Goal: Task Accomplishment & Management: Manage account settings

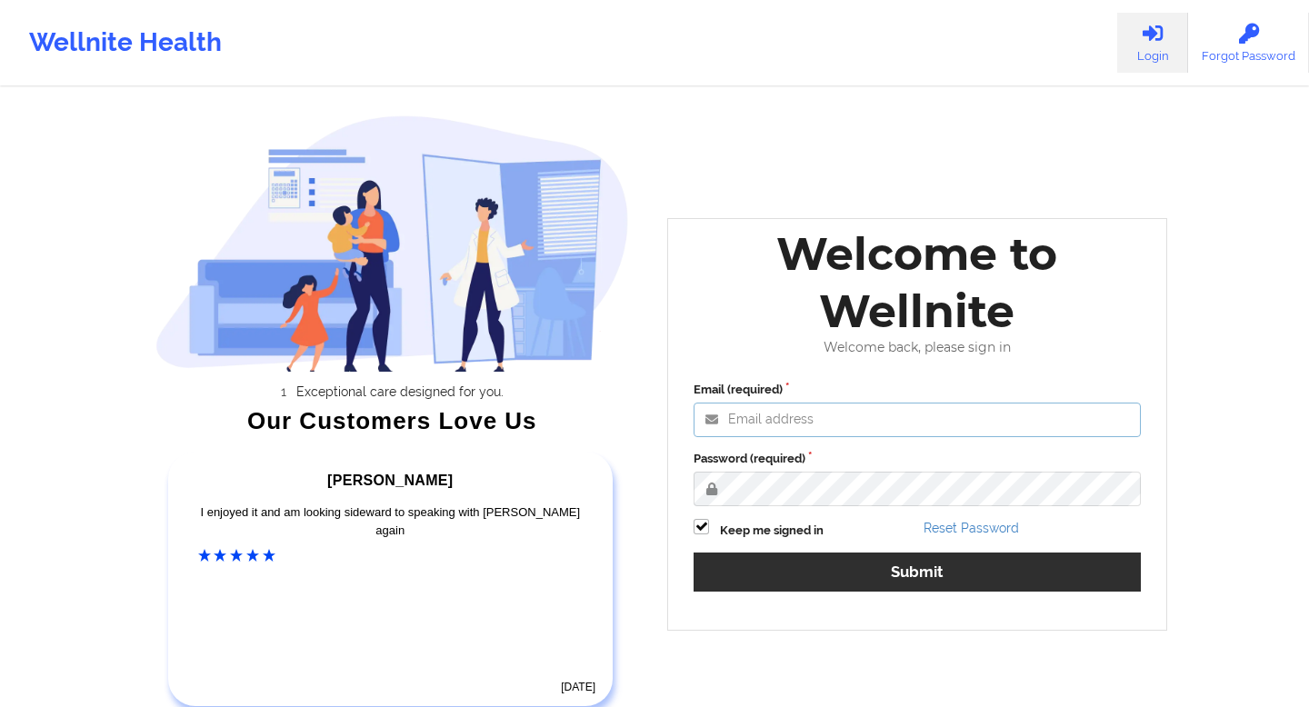
type input "[EMAIL_ADDRESS][DOMAIN_NAME]"
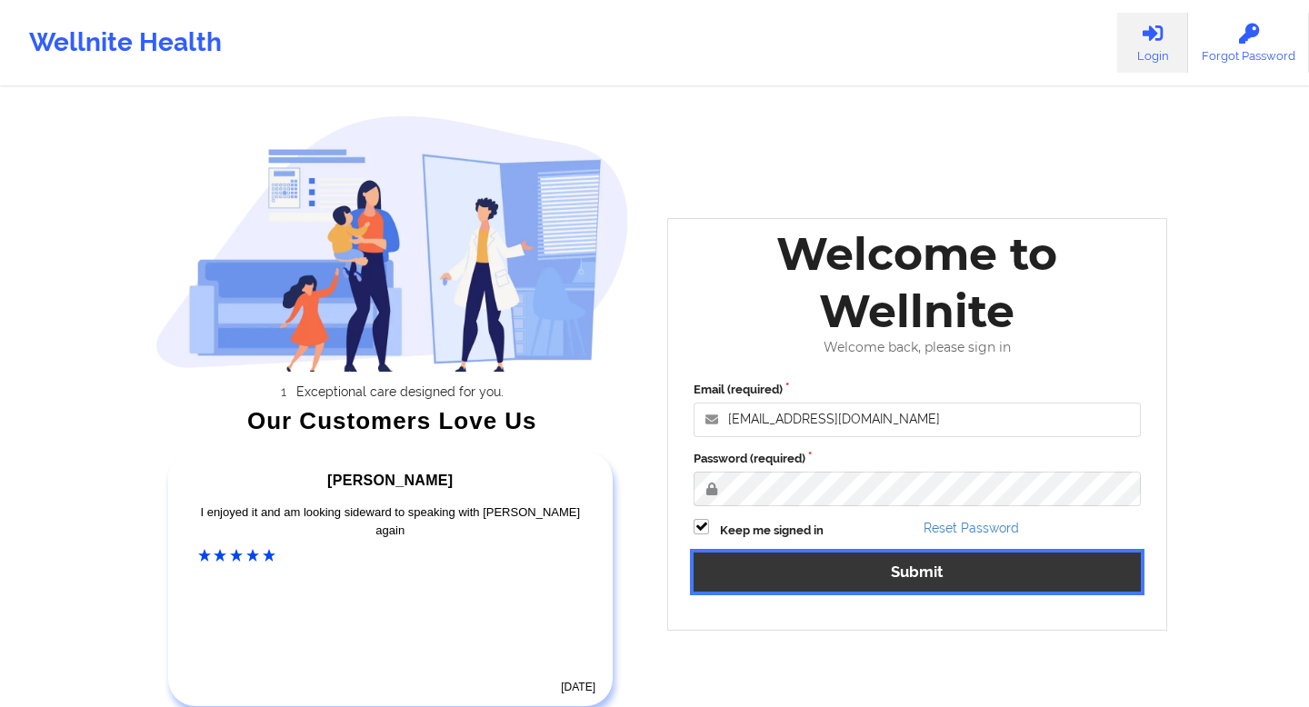
click at [885, 576] on button "Submit" at bounding box center [917, 572] width 447 height 39
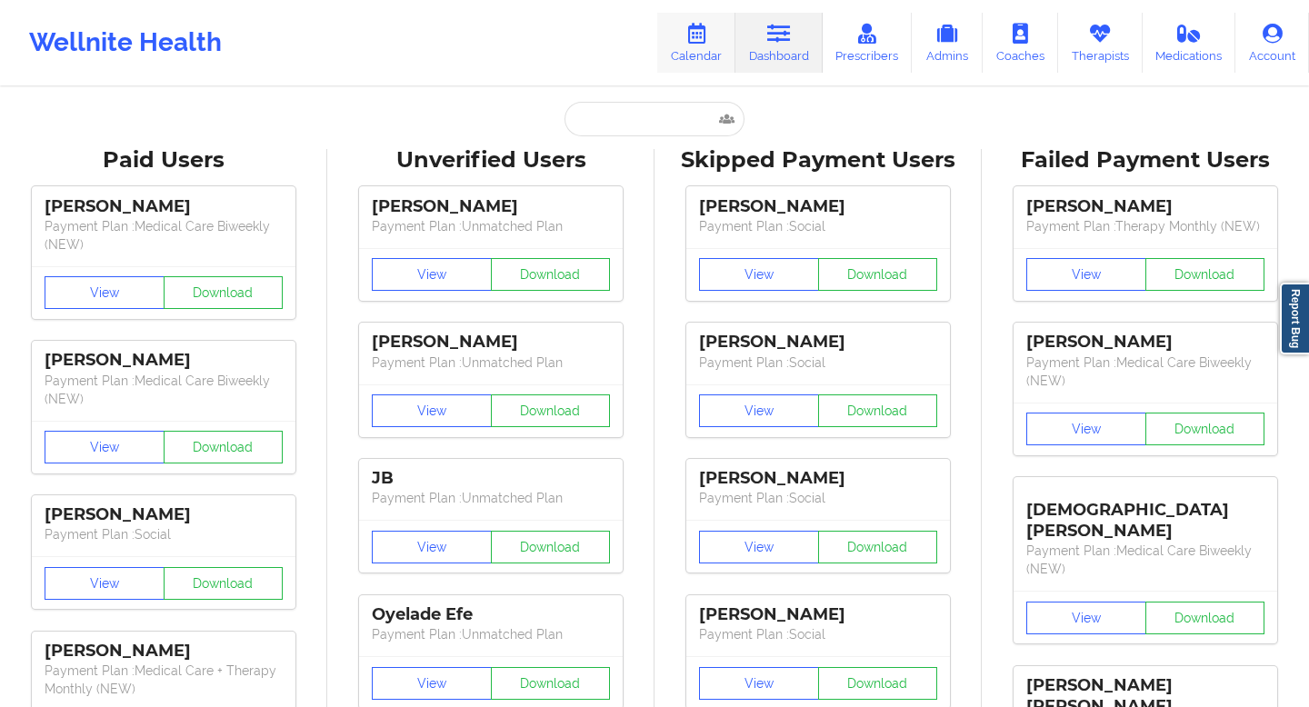
click at [720, 45] on link "Calendar" at bounding box center [696, 43] width 78 height 60
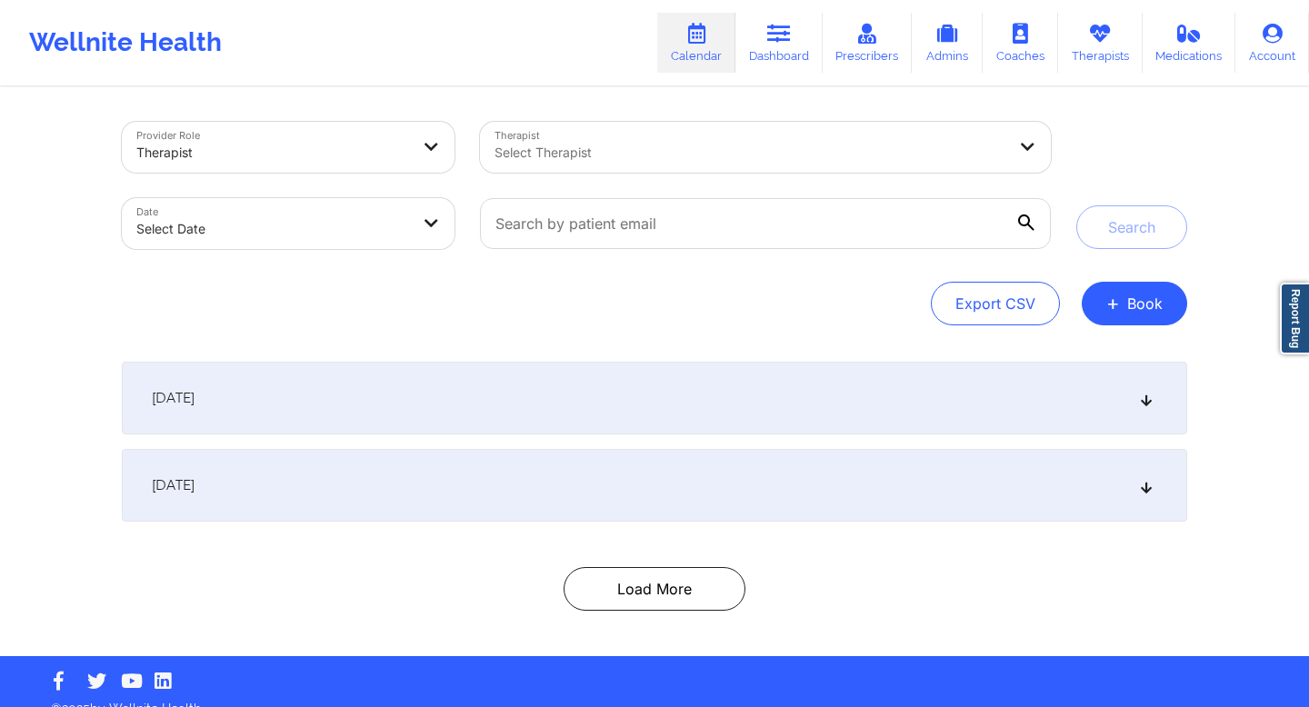
click at [831, 157] on div at bounding box center [751, 153] width 512 height 22
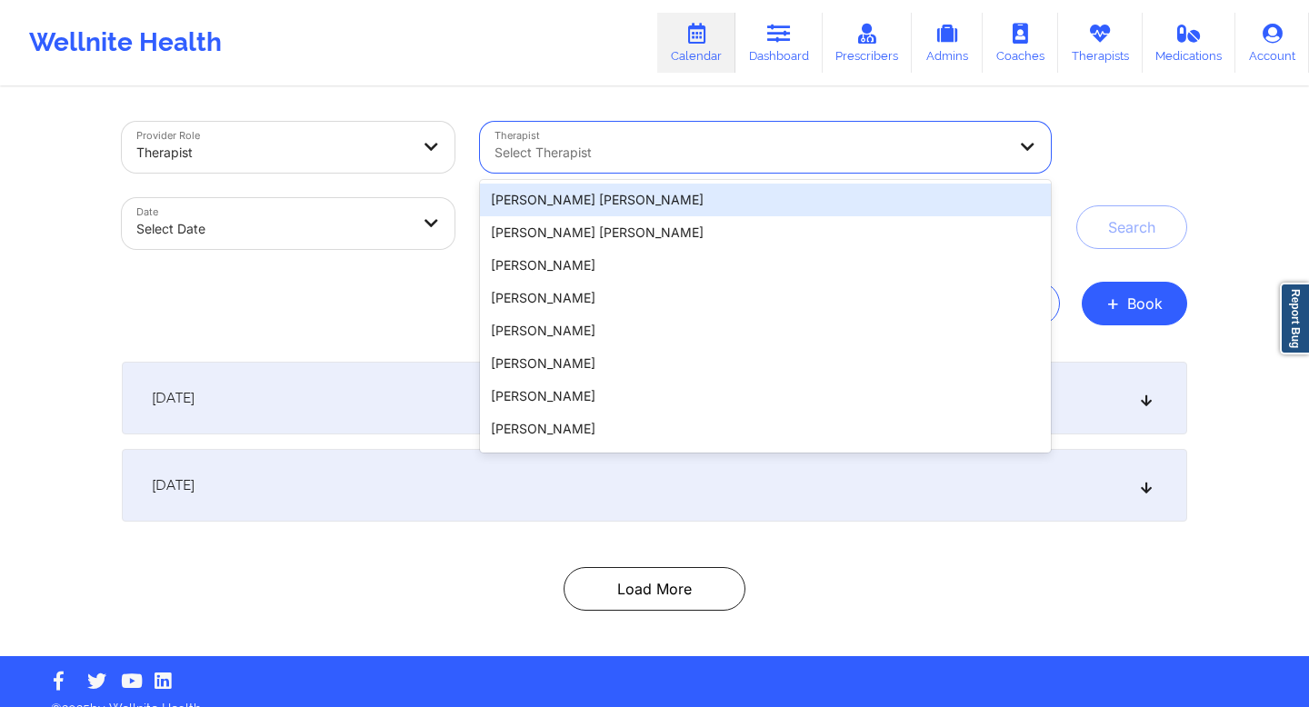
click at [373, 151] on div at bounding box center [272, 153] width 273 height 22
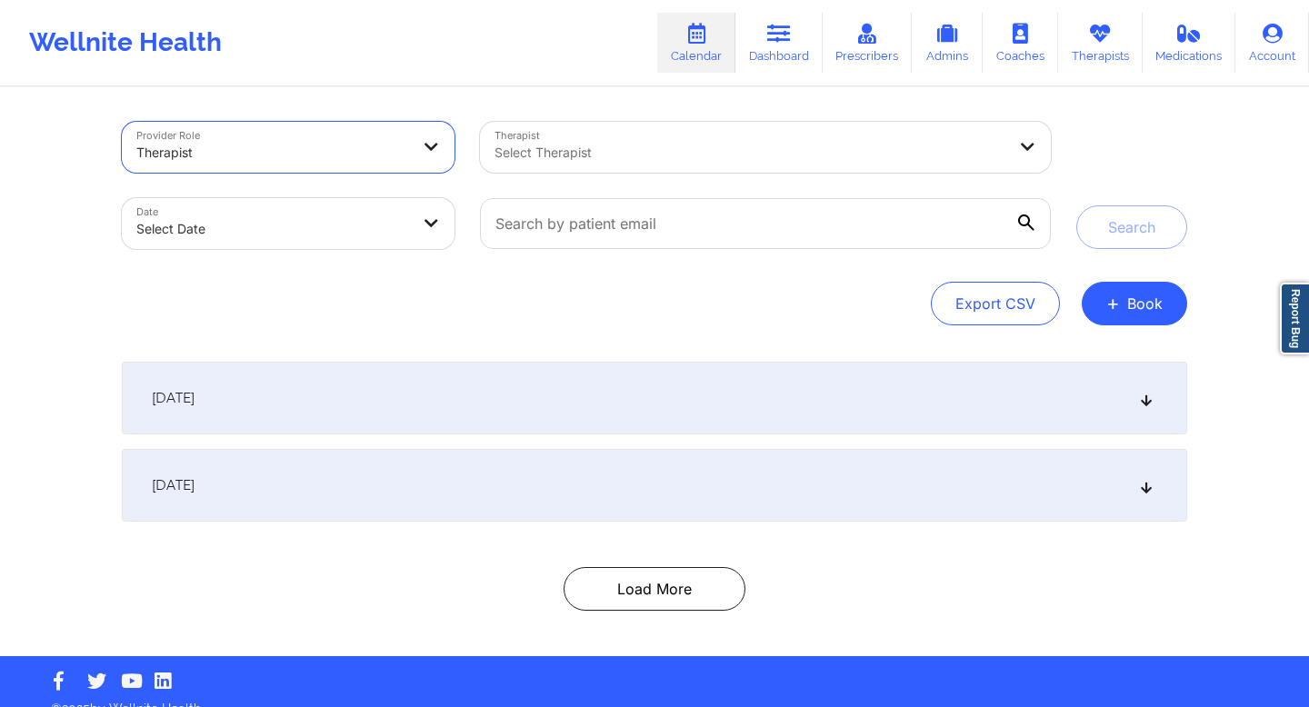
click at [373, 151] on div at bounding box center [272, 153] width 273 height 22
click at [391, 220] on body "Wellnite Health Calendar Dashboard Prescribers Admins Coaches Therapists Medica…" at bounding box center [654, 353] width 1309 height 707
select select "2025-8"
select select "2025-9"
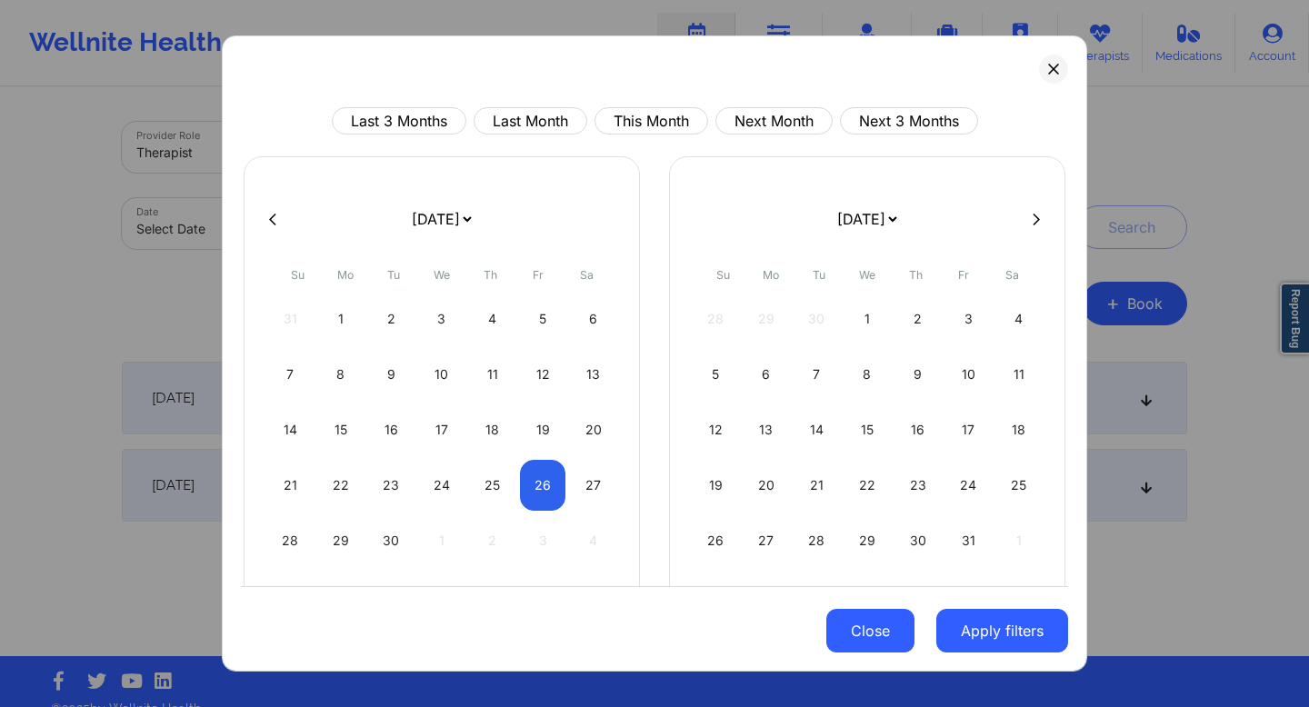
click at [879, 625] on button "Close" at bounding box center [871, 631] width 88 height 44
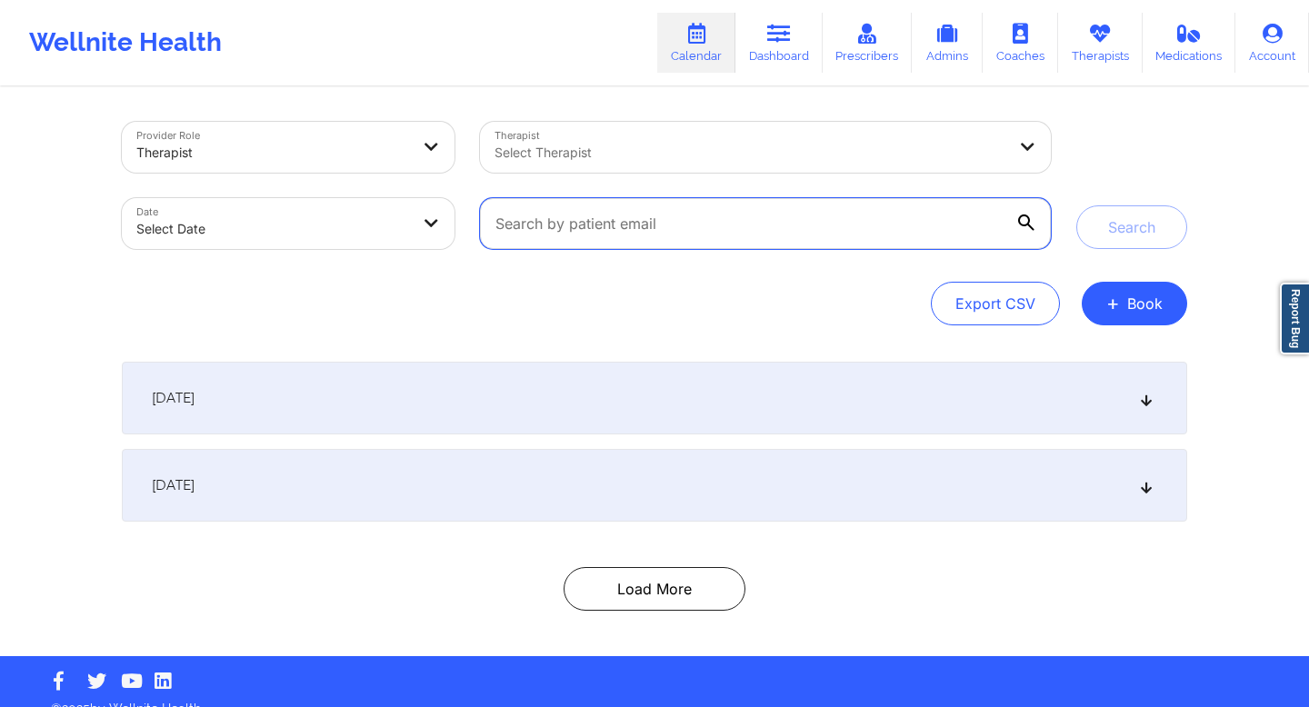
click at [799, 230] on input "text" at bounding box center [765, 223] width 571 height 51
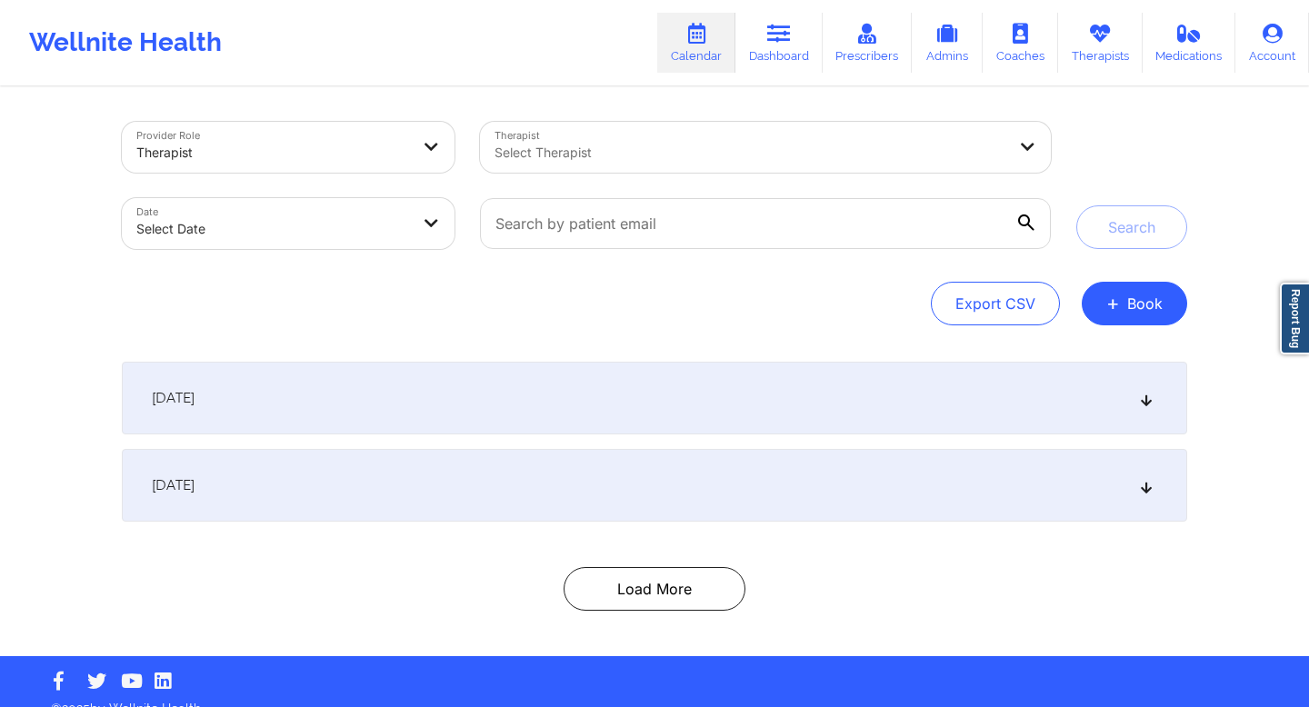
click at [777, 154] on div at bounding box center [751, 153] width 512 height 22
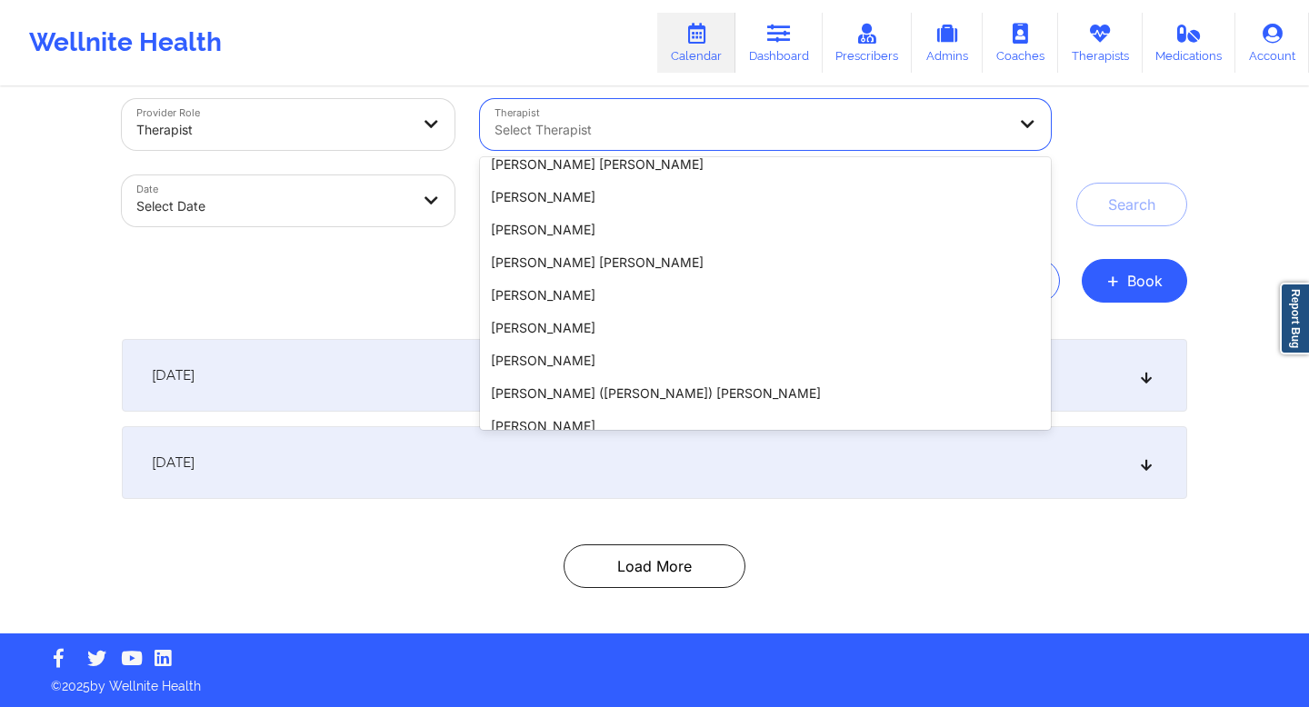
scroll to position [2353, 0]
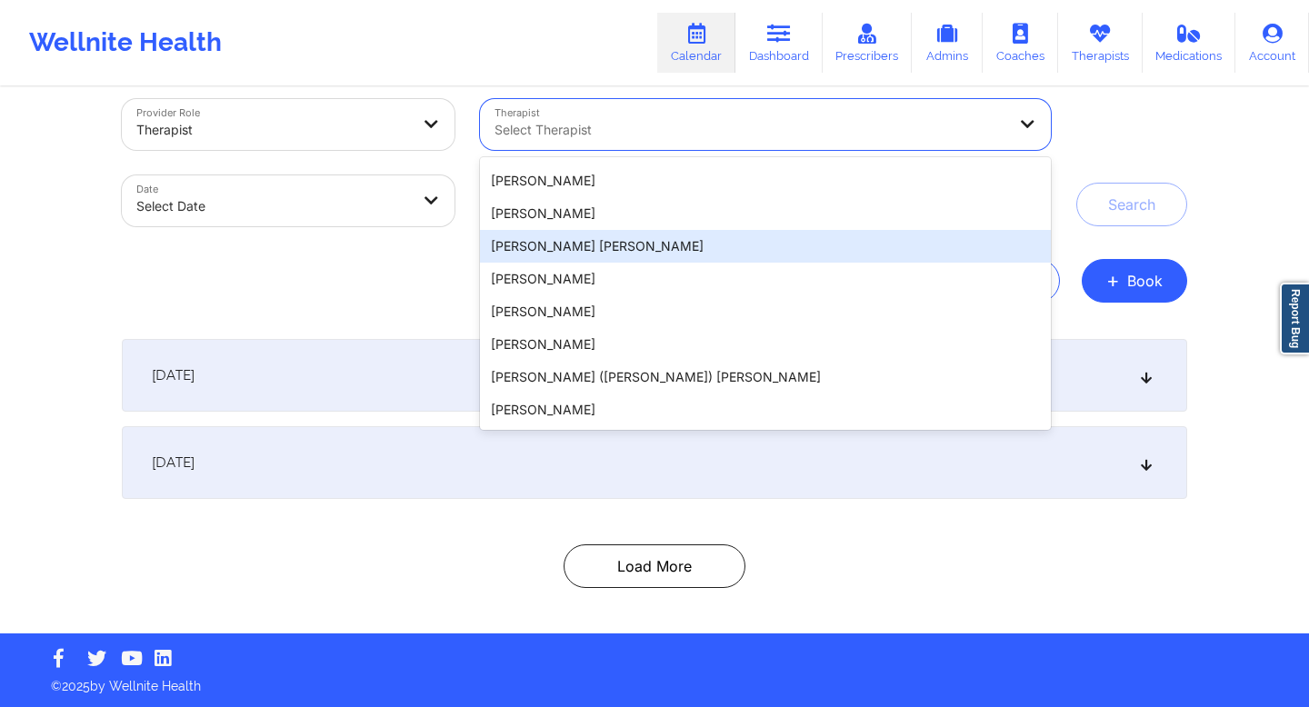
click at [426, 266] on div "Export CSV + Book" at bounding box center [655, 281] width 1066 height 44
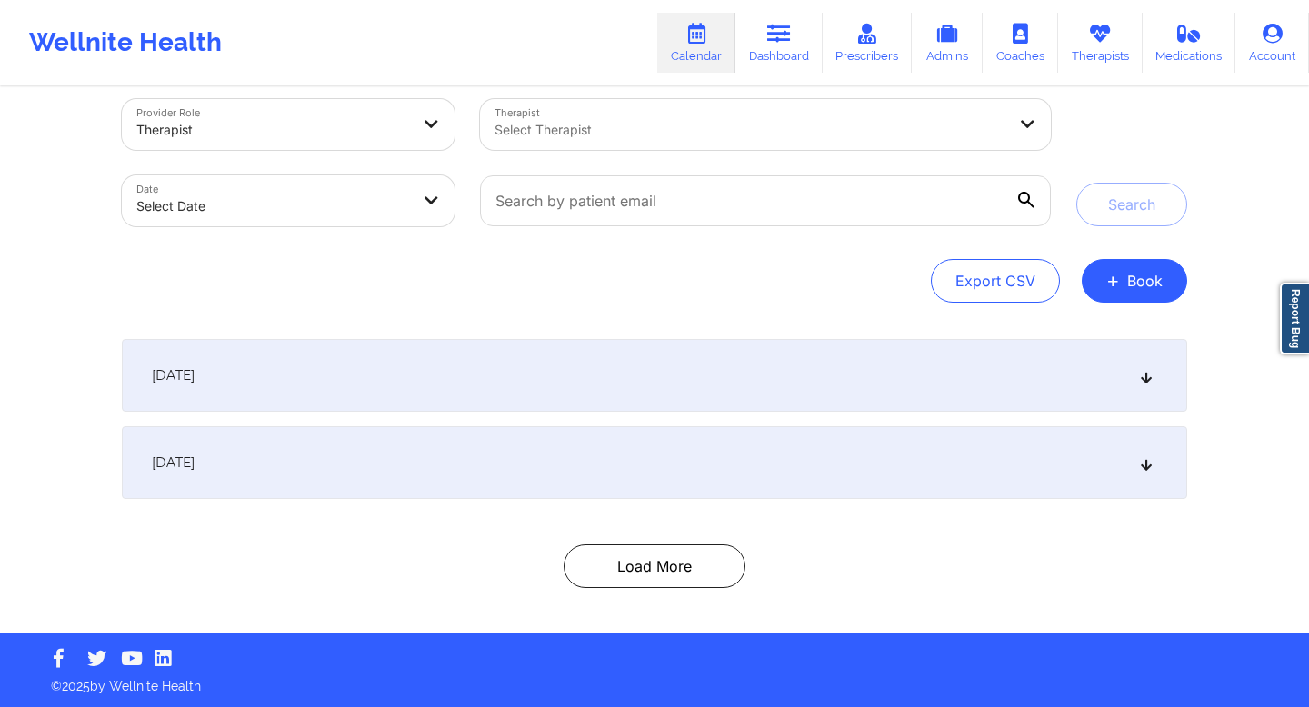
click at [500, 397] on div "[DATE]" at bounding box center [655, 375] width 1066 height 73
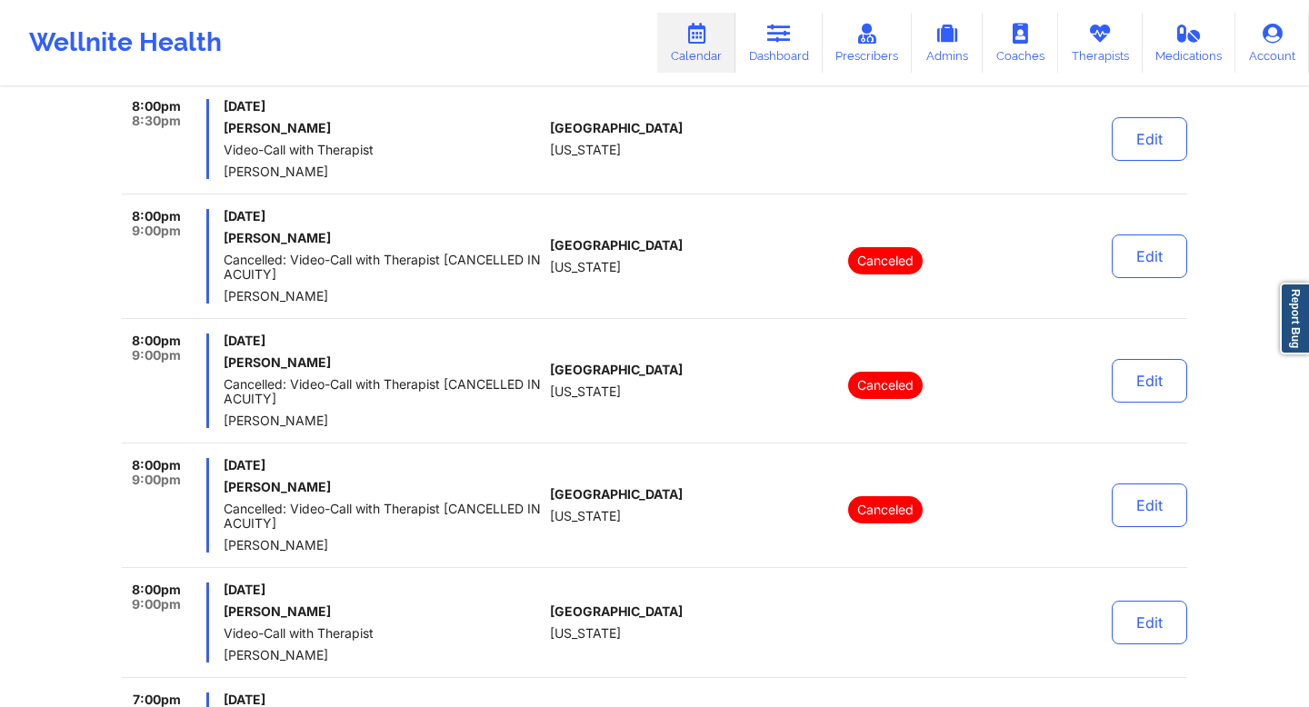
scroll to position [0, 0]
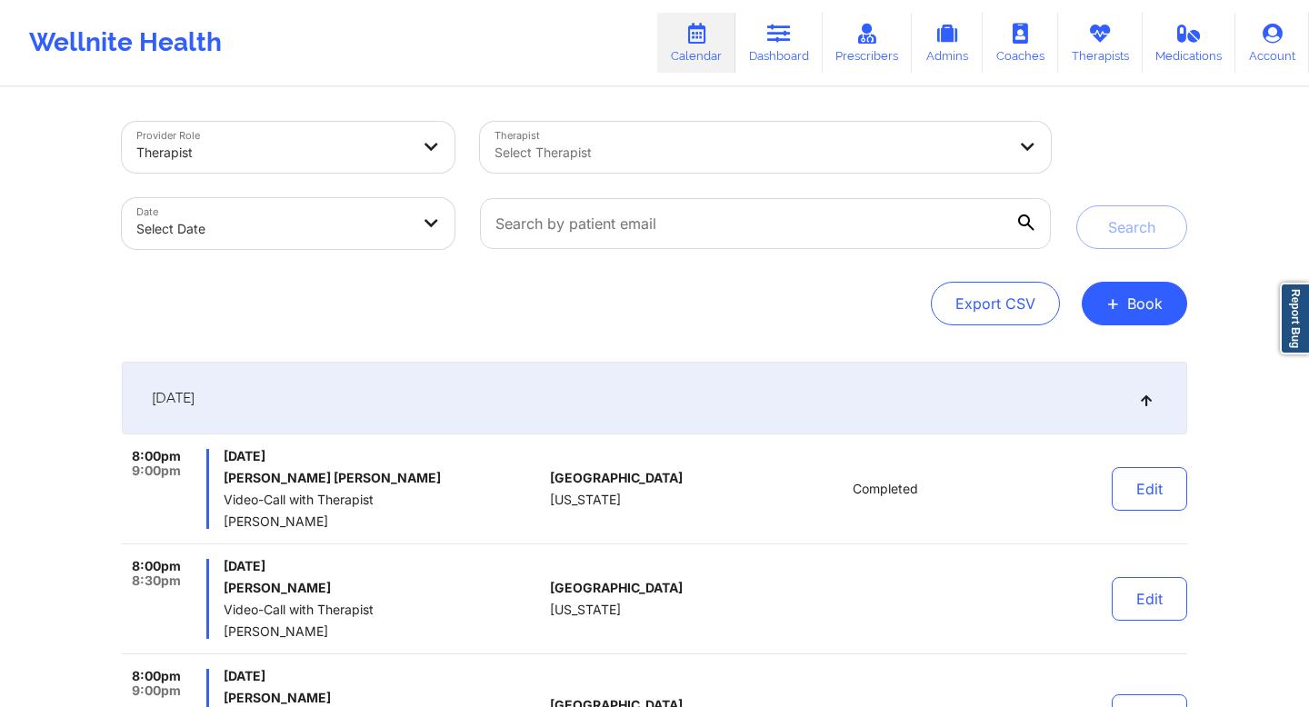
click at [506, 403] on div "[DATE]" at bounding box center [655, 398] width 1066 height 73
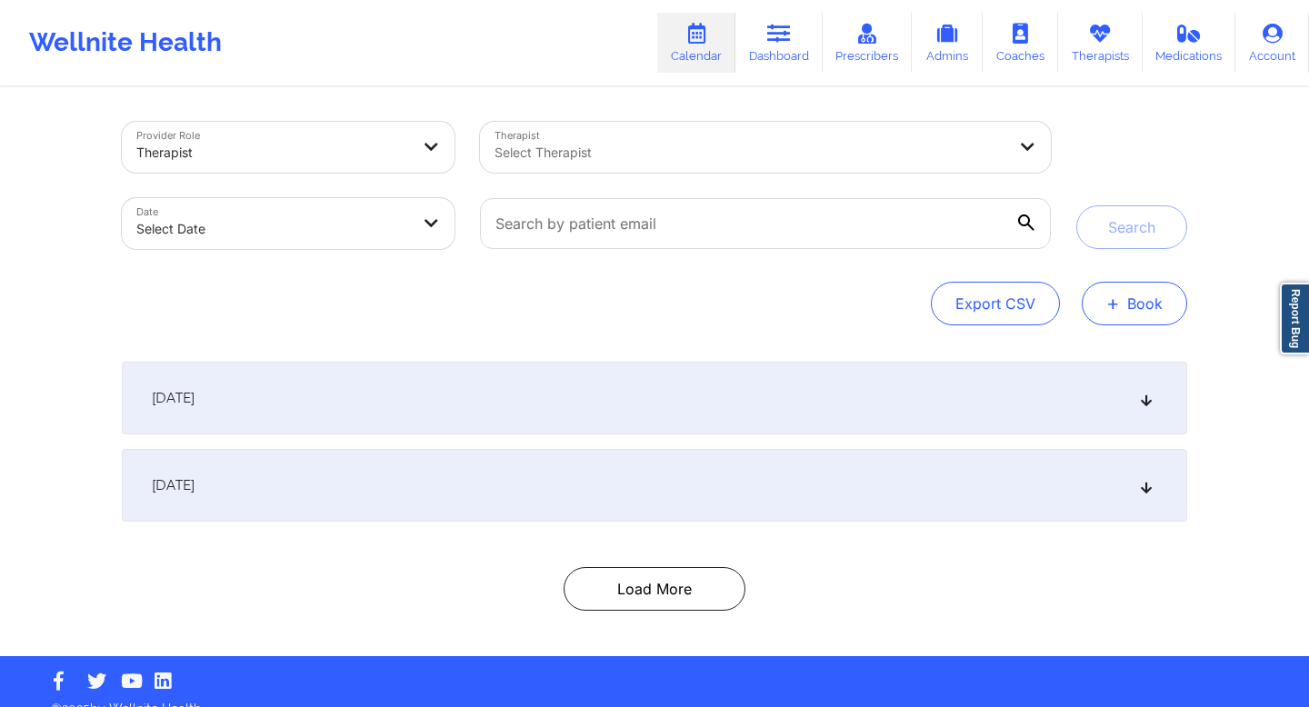
click at [1120, 312] on button "+ Book" at bounding box center [1134, 304] width 105 height 44
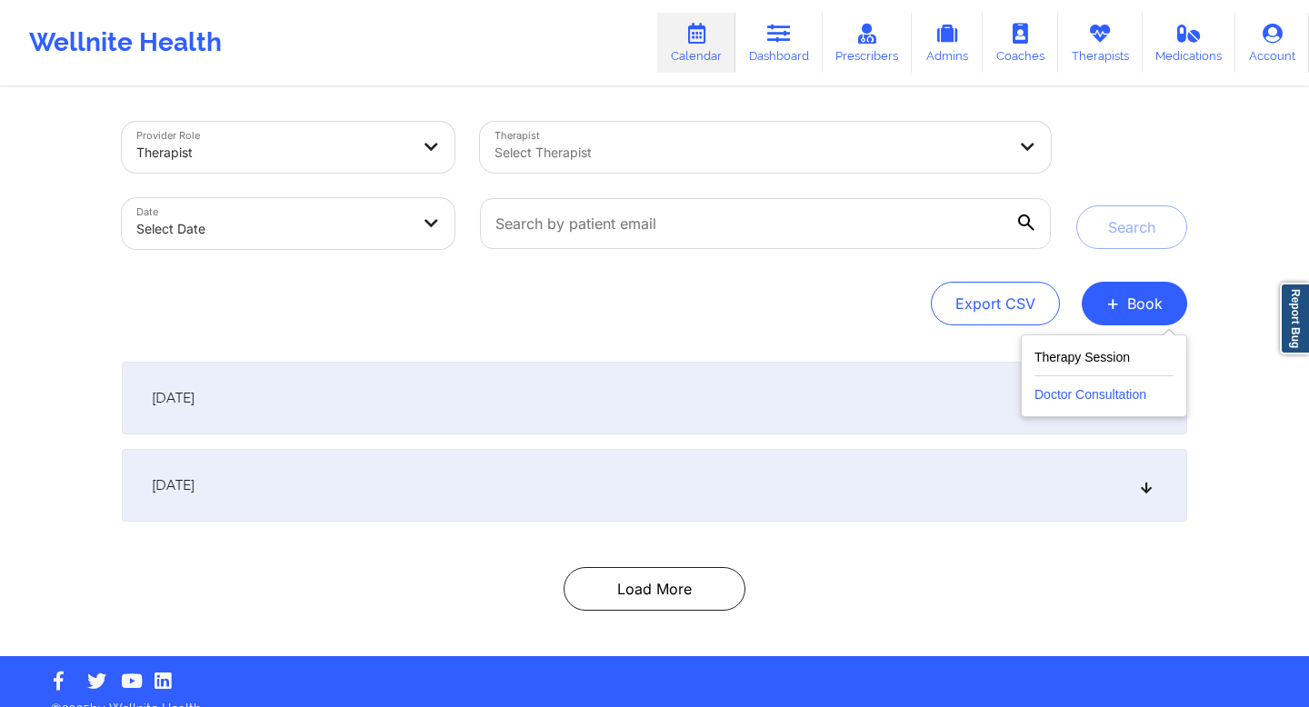
click at [1078, 388] on button "Doctor Consultation" at bounding box center [1104, 390] width 139 height 29
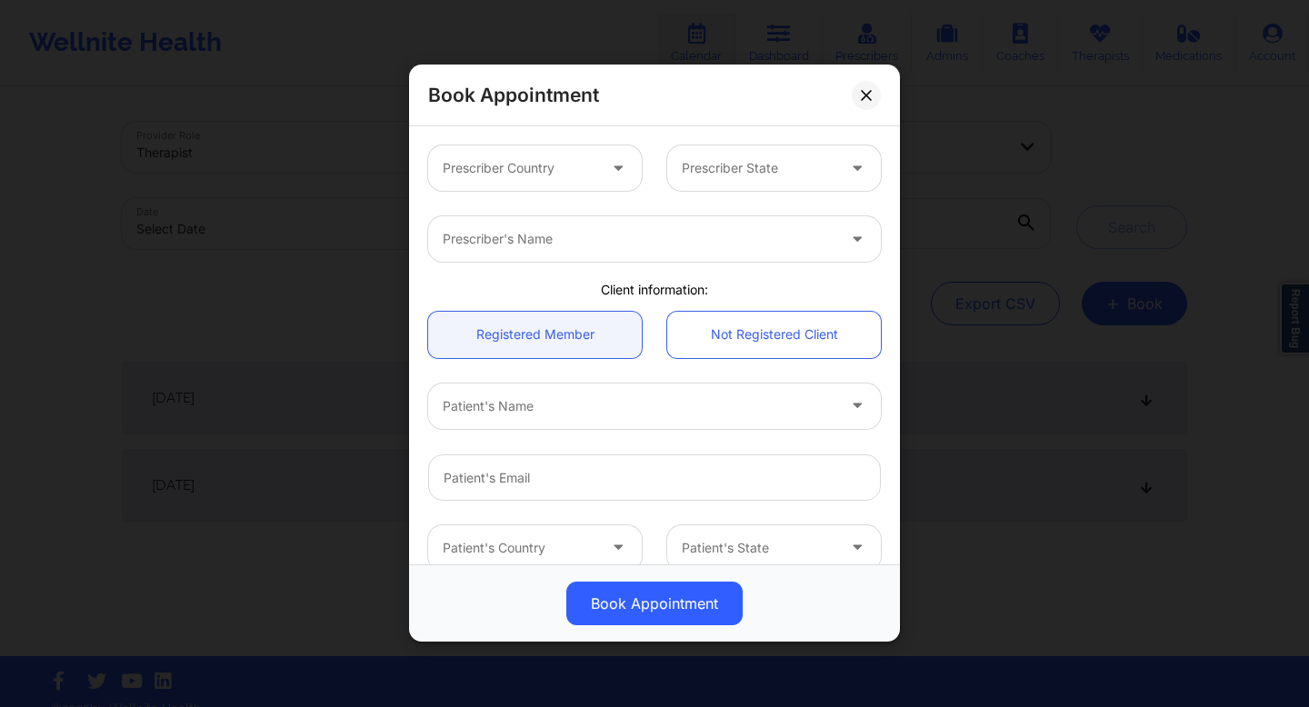
click at [633, 246] on div at bounding box center [639, 240] width 393 height 22
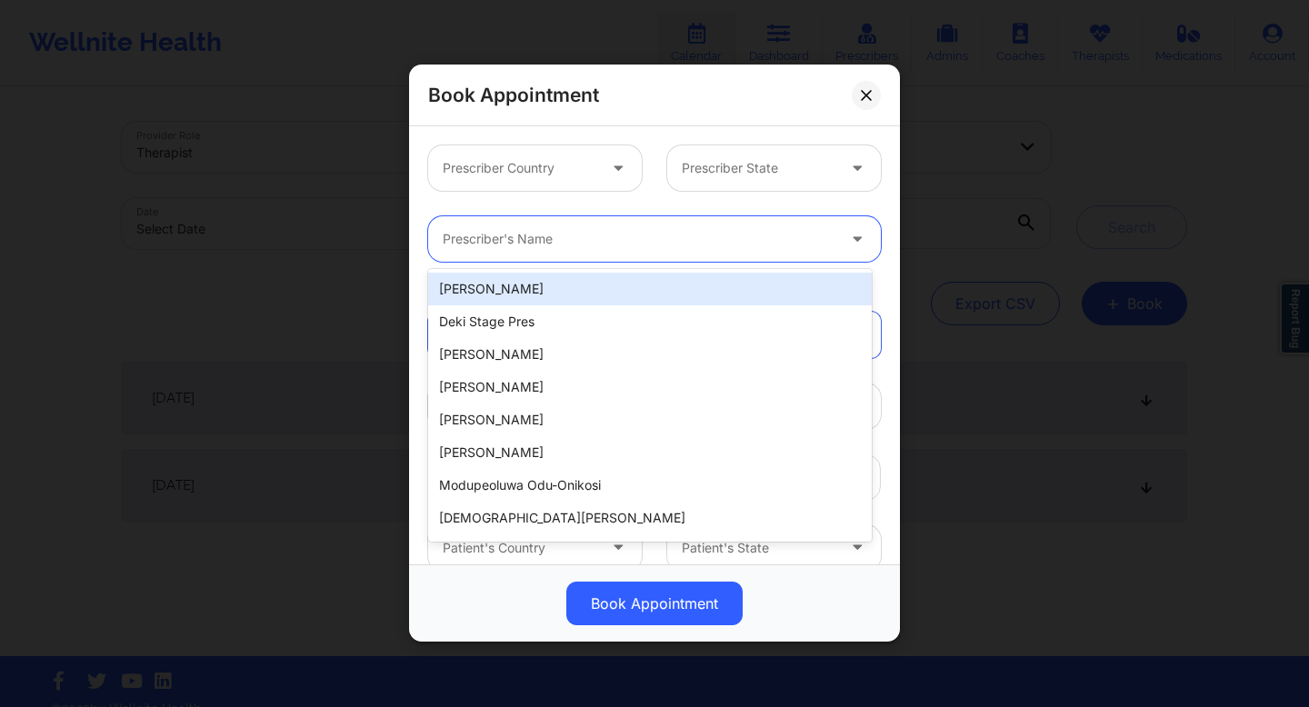
click at [576, 169] on div at bounding box center [520, 169] width 154 height 22
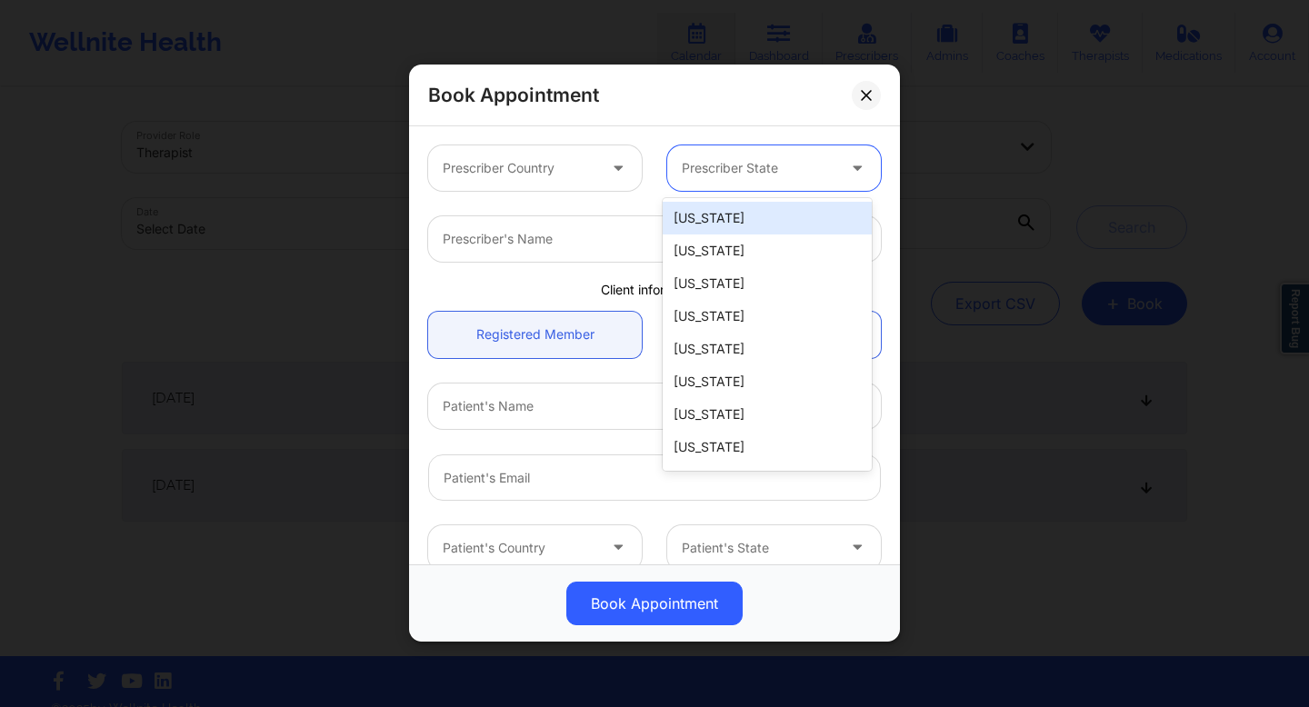
click at [732, 177] on div at bounding box center [759, 169] width 154 height 22
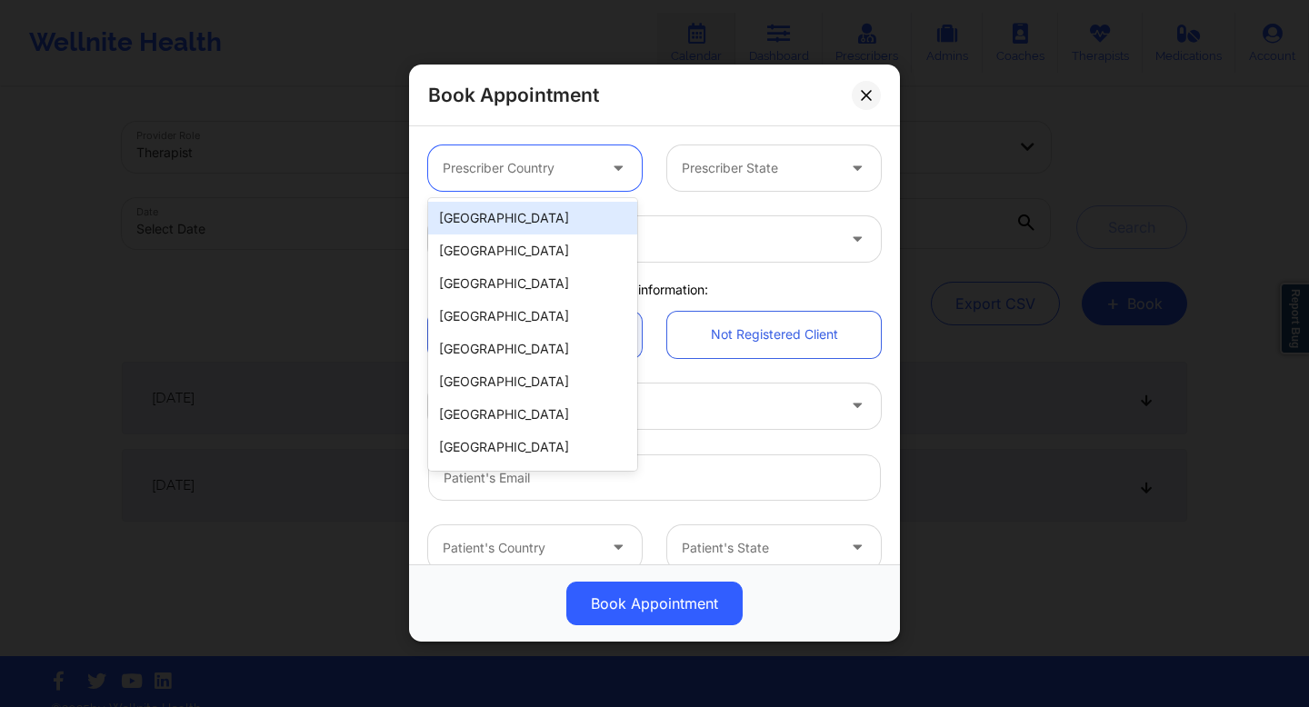
click at [589, 168] on div at bounding box center [520, 169] width 154 height 22
click at [632, 107] on div "Book Appointment" at bounding box center [654, 96] width 491 height 62
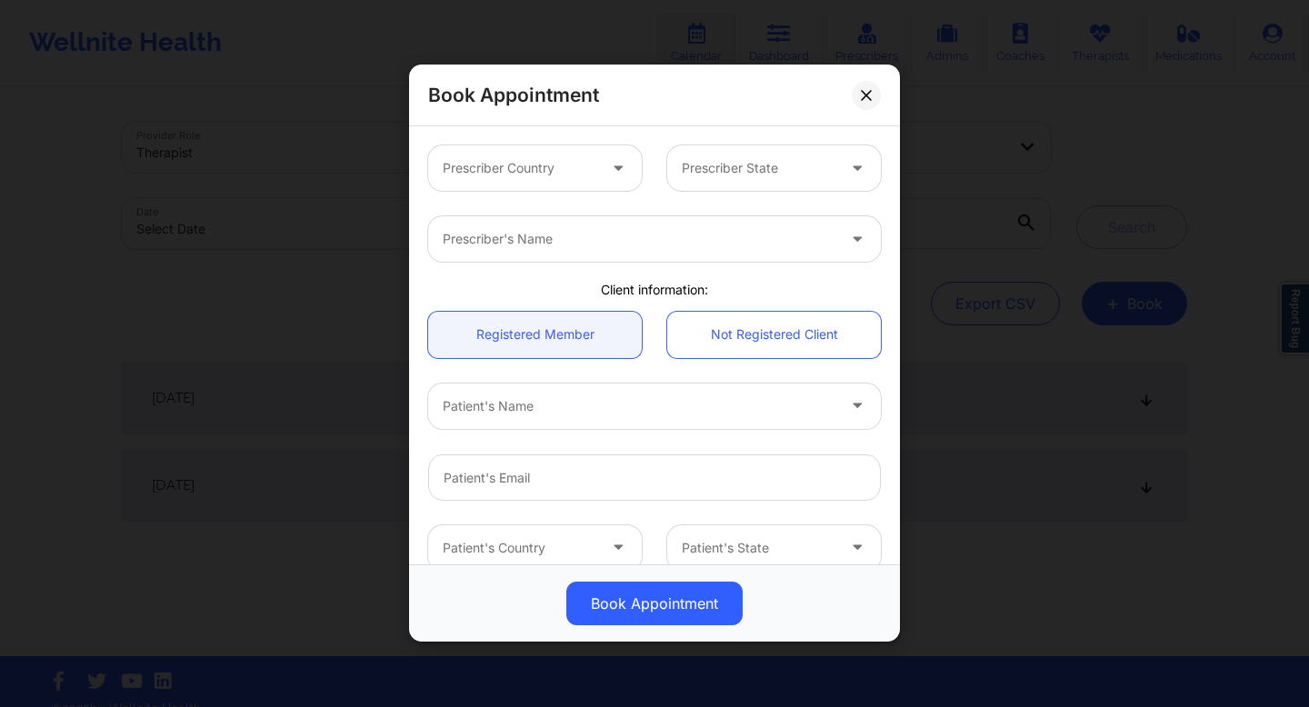
click at [616, 250] on div "Prescriber's Name" at bounding box center [632, 238] width 409 height 45
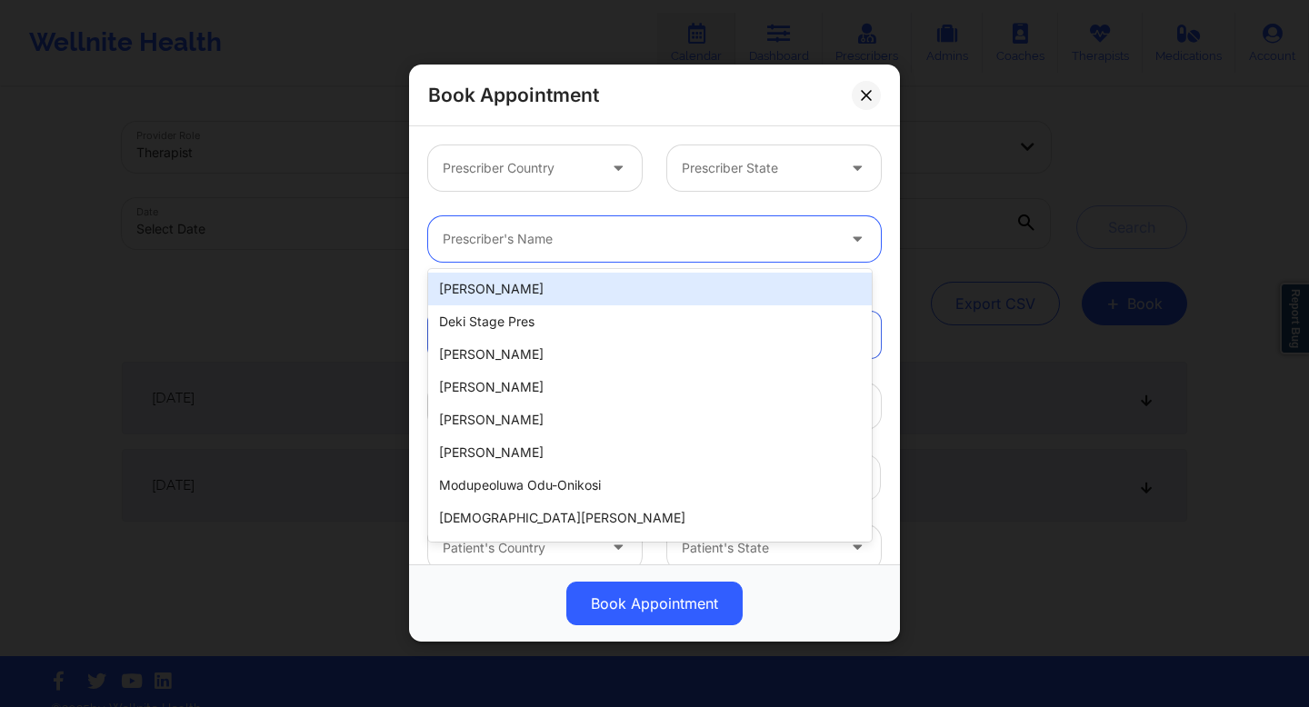
click at [688, 116] on div "Book Appointment" at bounding box center [654, 96] width 491 height 62
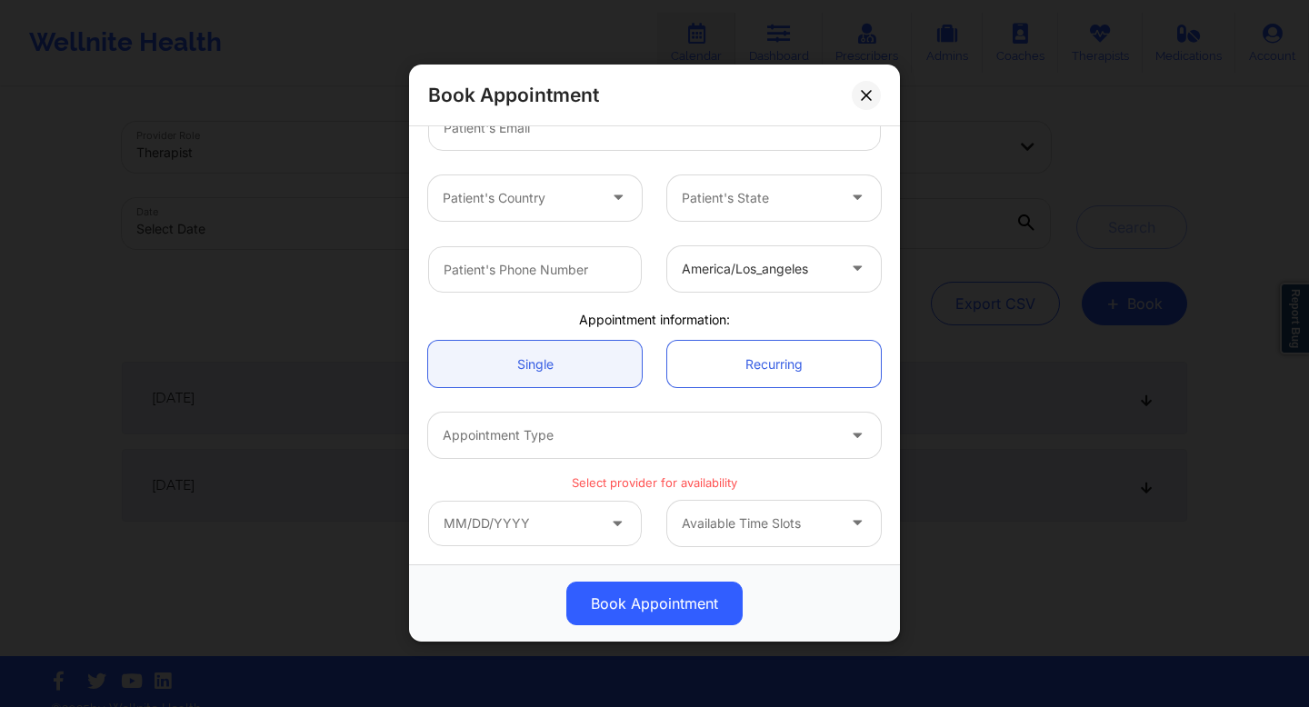
scroll to position [23, 0]
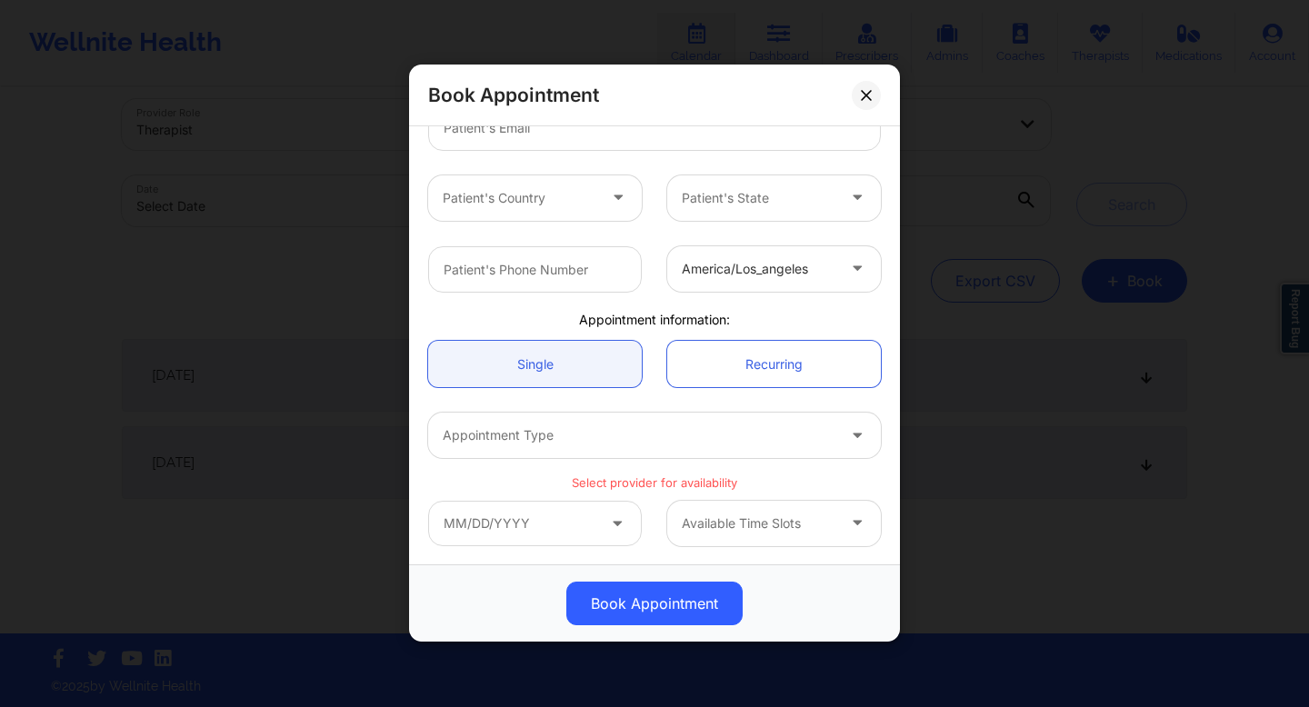
click at [711, 420] on div "Appointment Type" at bounding box center [632, 435] width 409 height 45
click at [709, 446] on div "Appointment Type" at bounding box center [632, 435] width 409 height 45
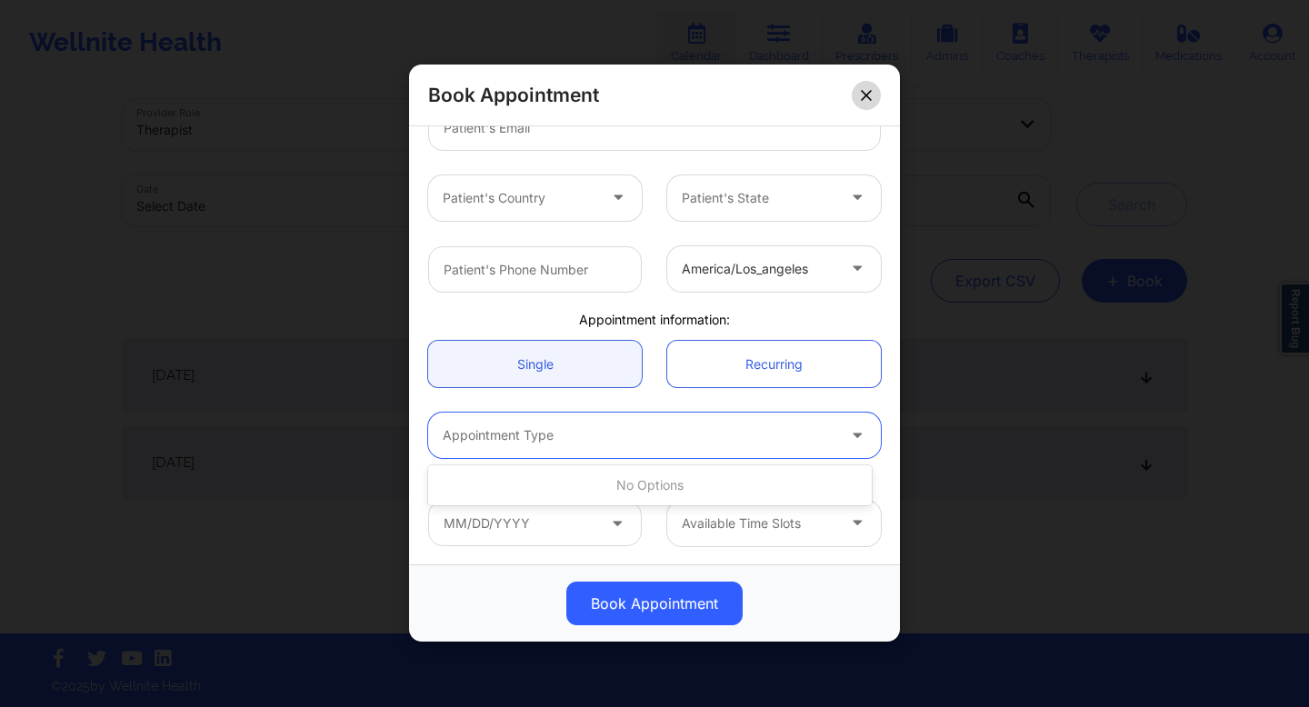
click at [865, 102] on button at bounding box center [866, 95] width 29 height 29
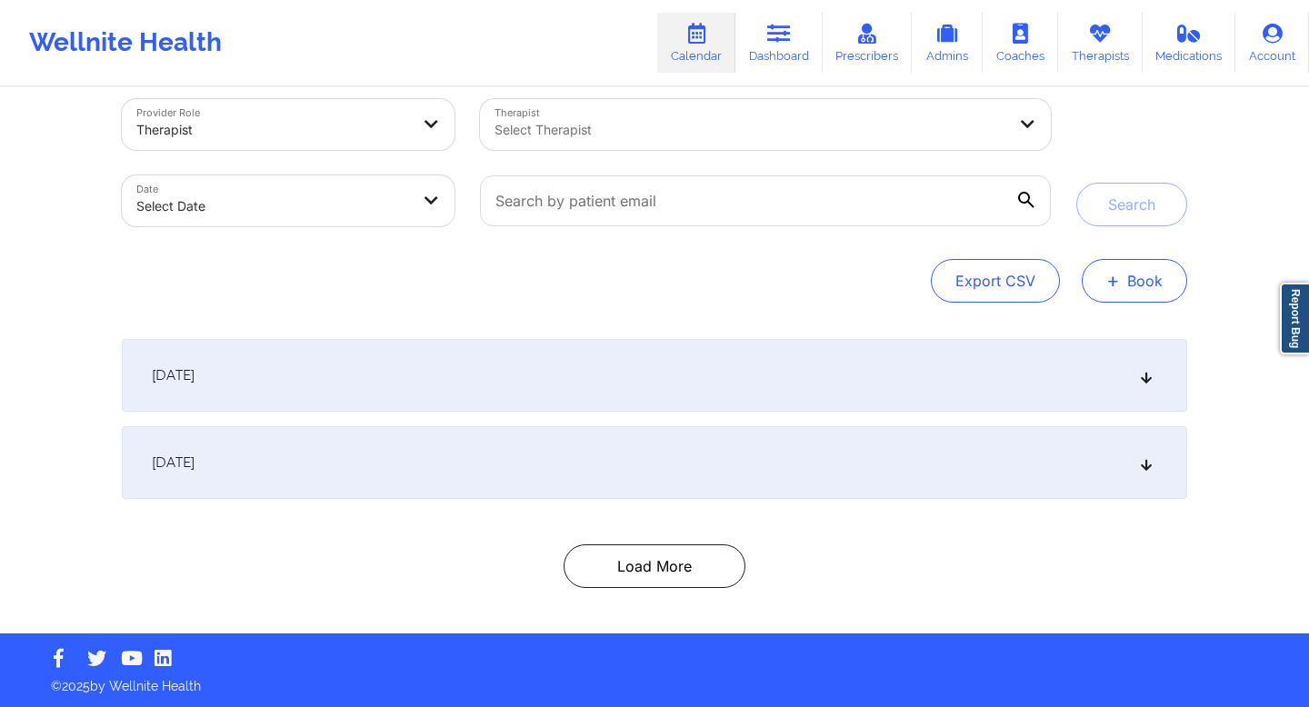
click at [1096, 274] on button "+ Book" at bounding box center [1134, 281] width 105 height 44
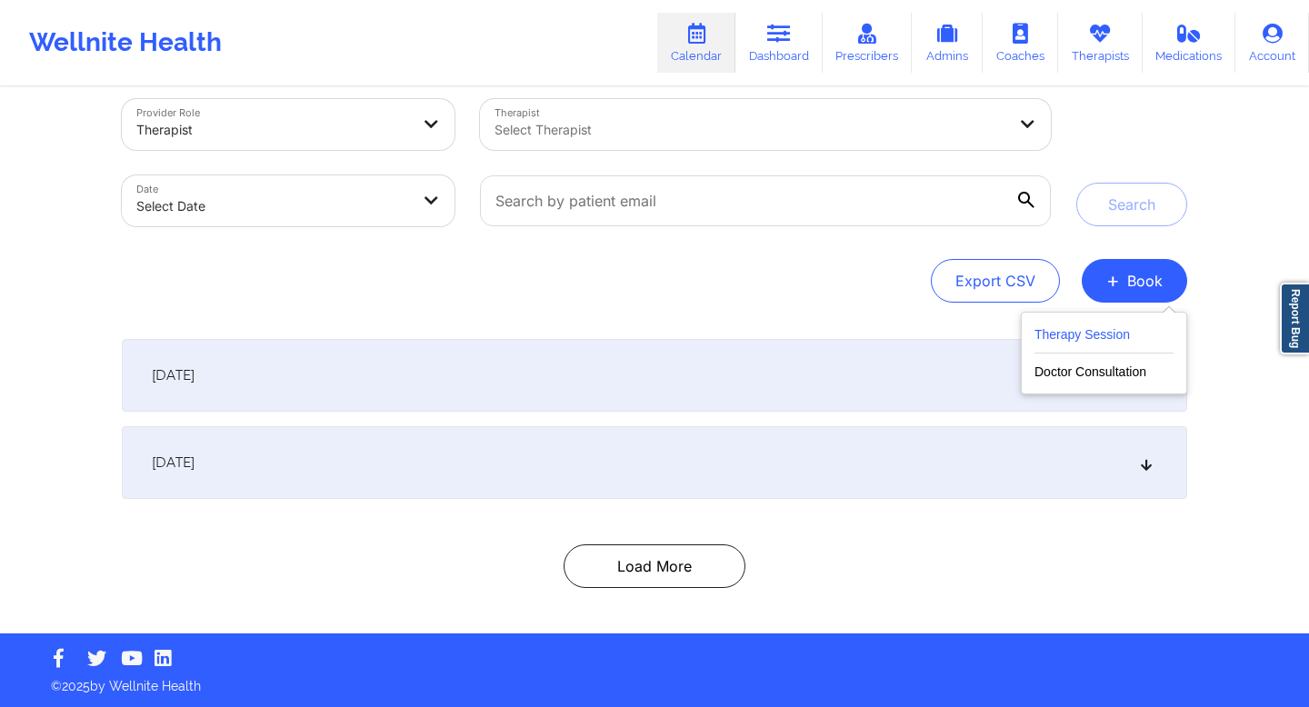
click at [1049, 337] on button "Therapy Session" at bounding box center [1104, 339] width 139 height 30
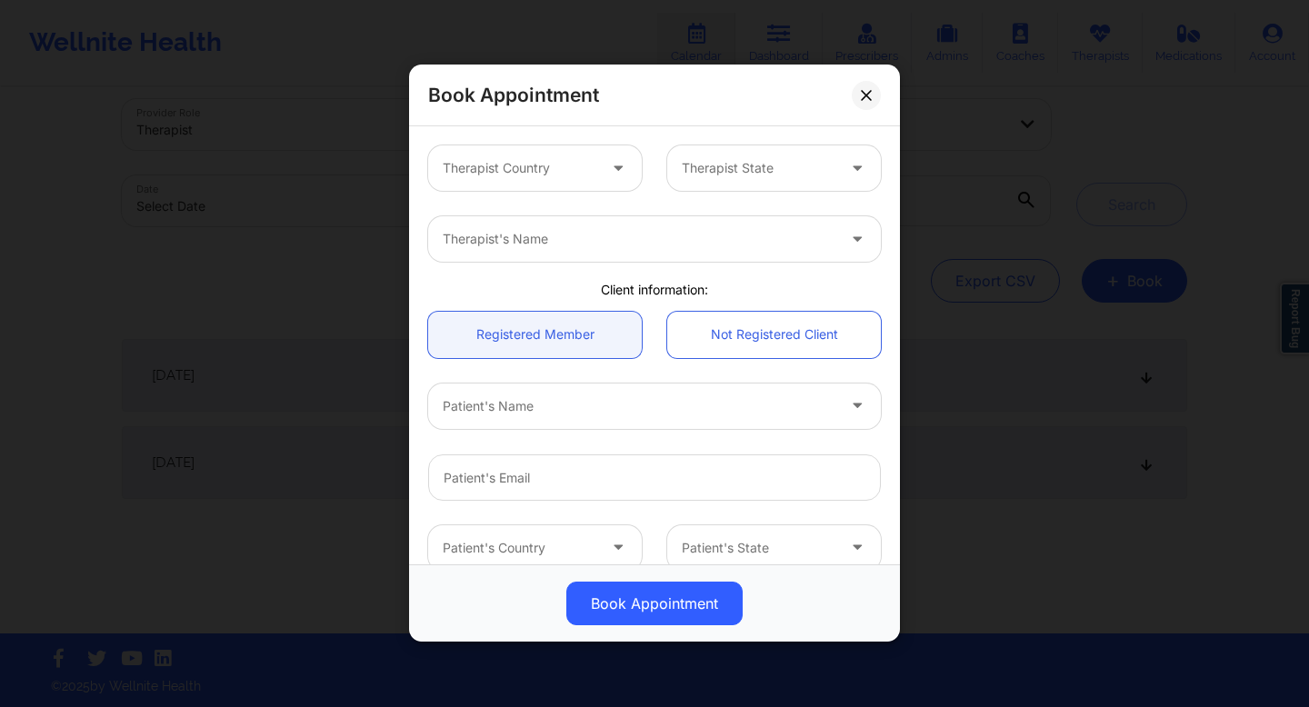
scroll to position [350, 0]
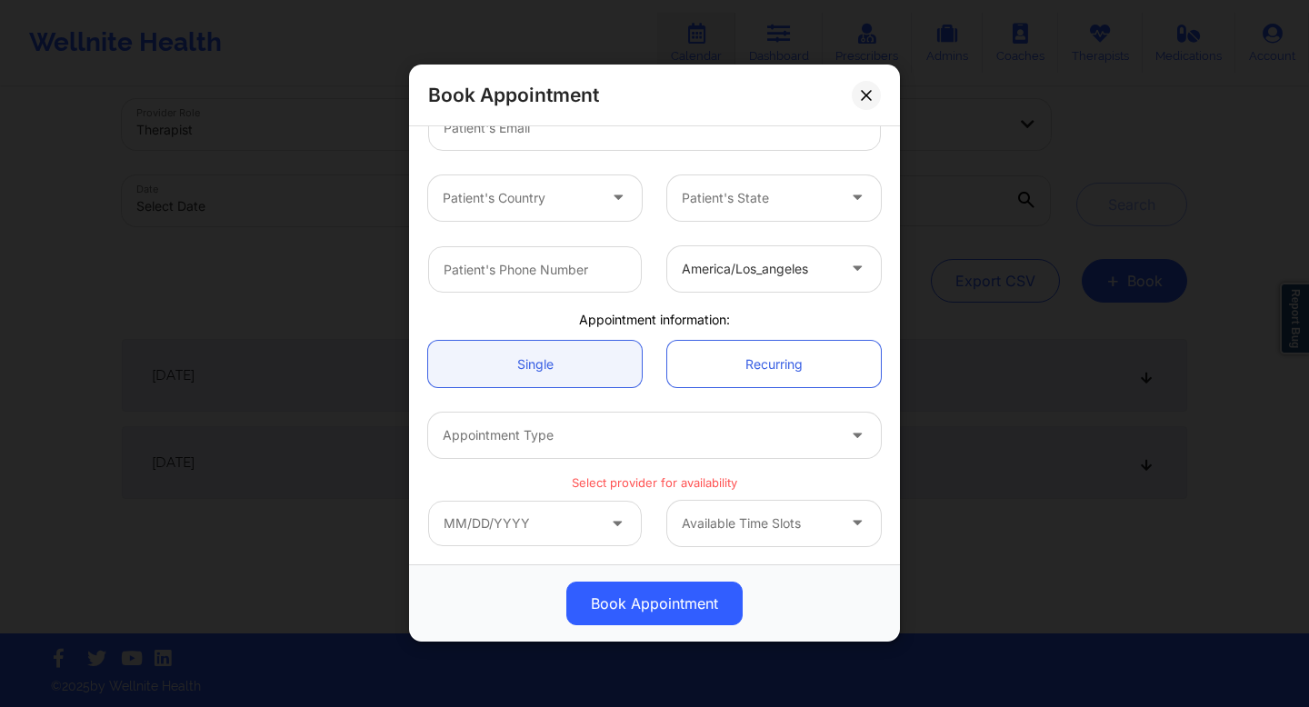
click at [661, 449] on div "Appointment Type" at bounding box center [632, 435] width 409 height 45
click at [696, 447] on div "Appointment Type" at bounding box center [632, 435] width 409 height 45
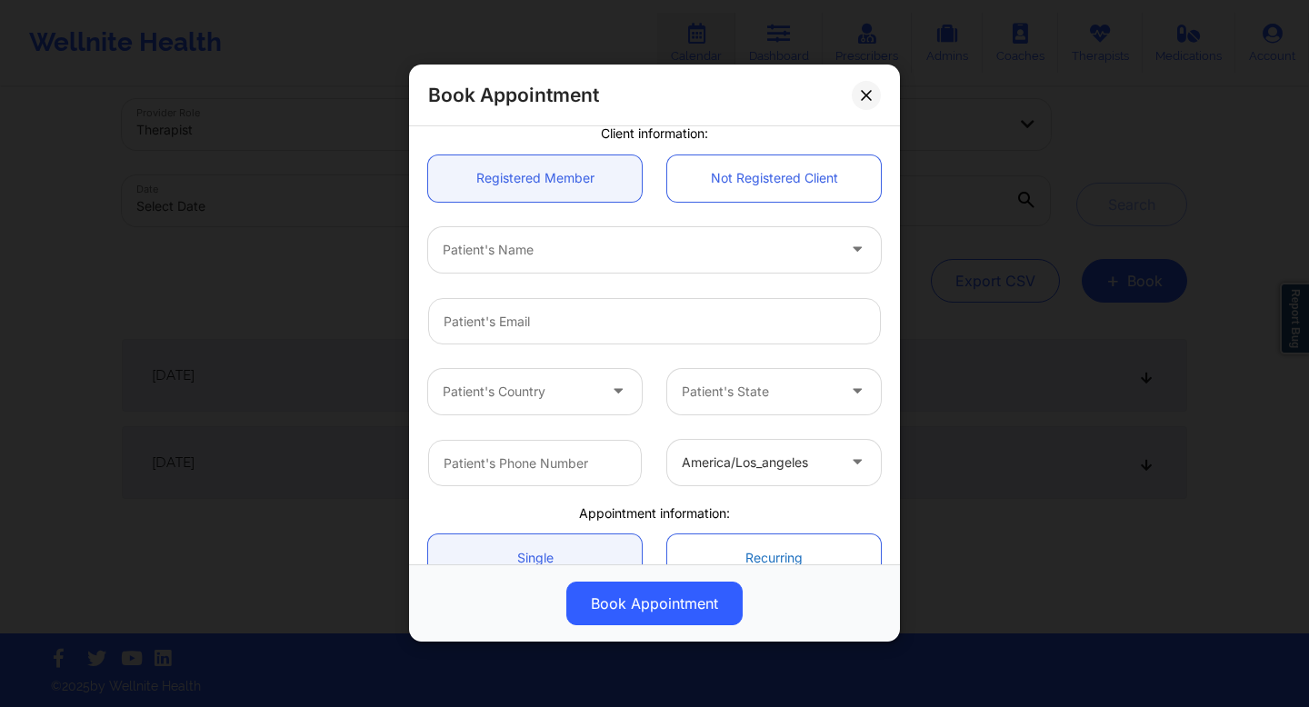
scroll to position [0, 0]
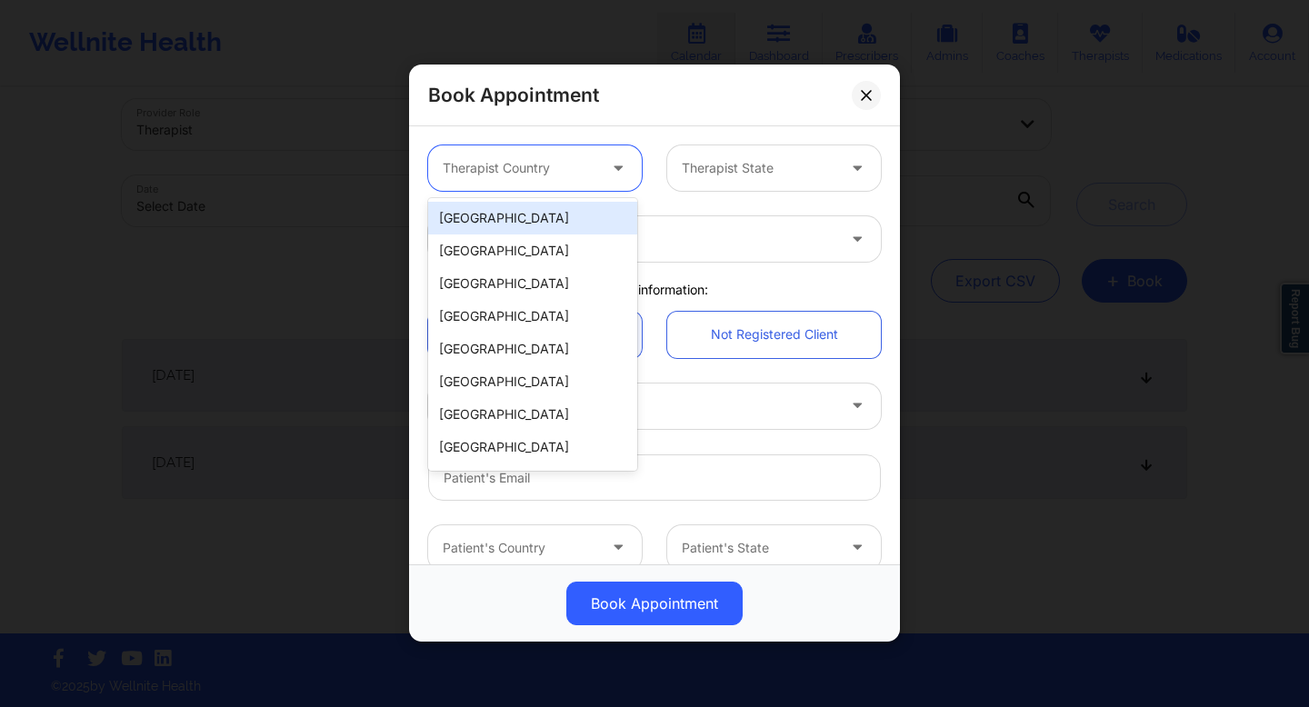
click at [598, 172] on div at bounding box center [620, 167] width 44 height 45
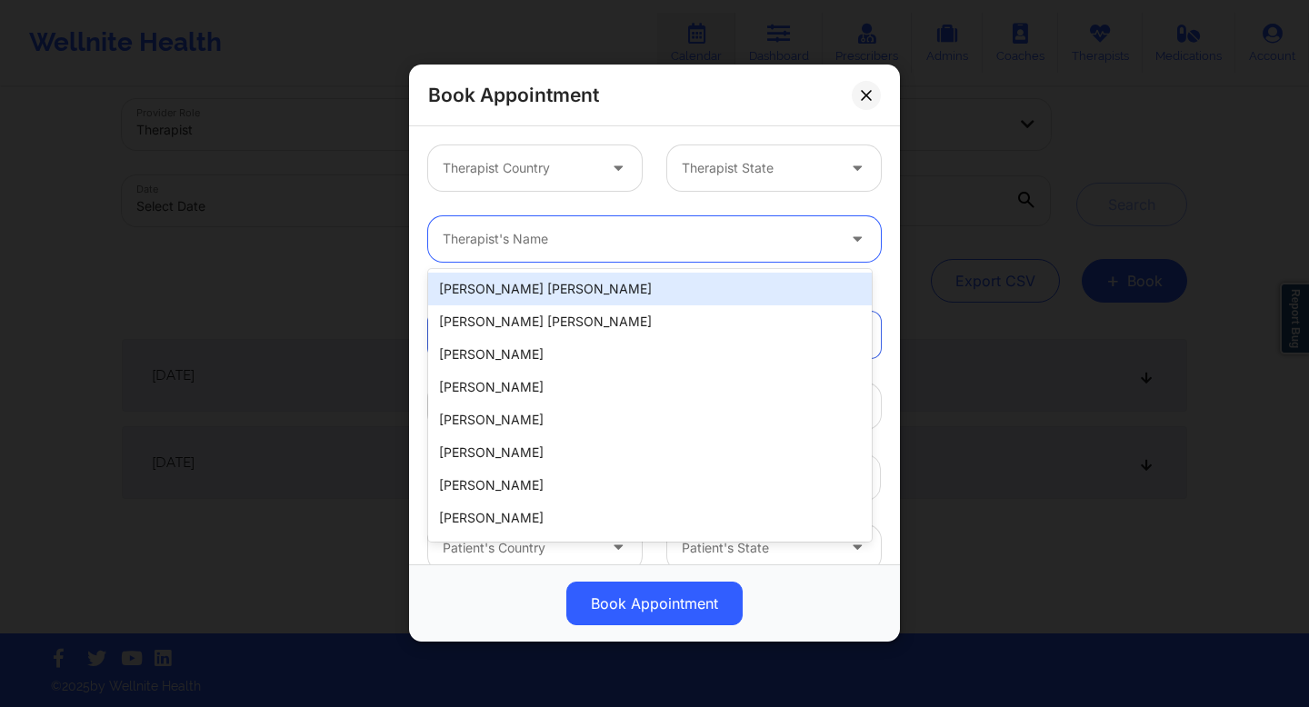
click at [686, 234] on div at bounding box center [639, 240] width 393 height 22
click at [597, 296] on div "[PERSON_NAME] [PERSON_NAME]" at bounding box center [650, 289] width 444 height 33
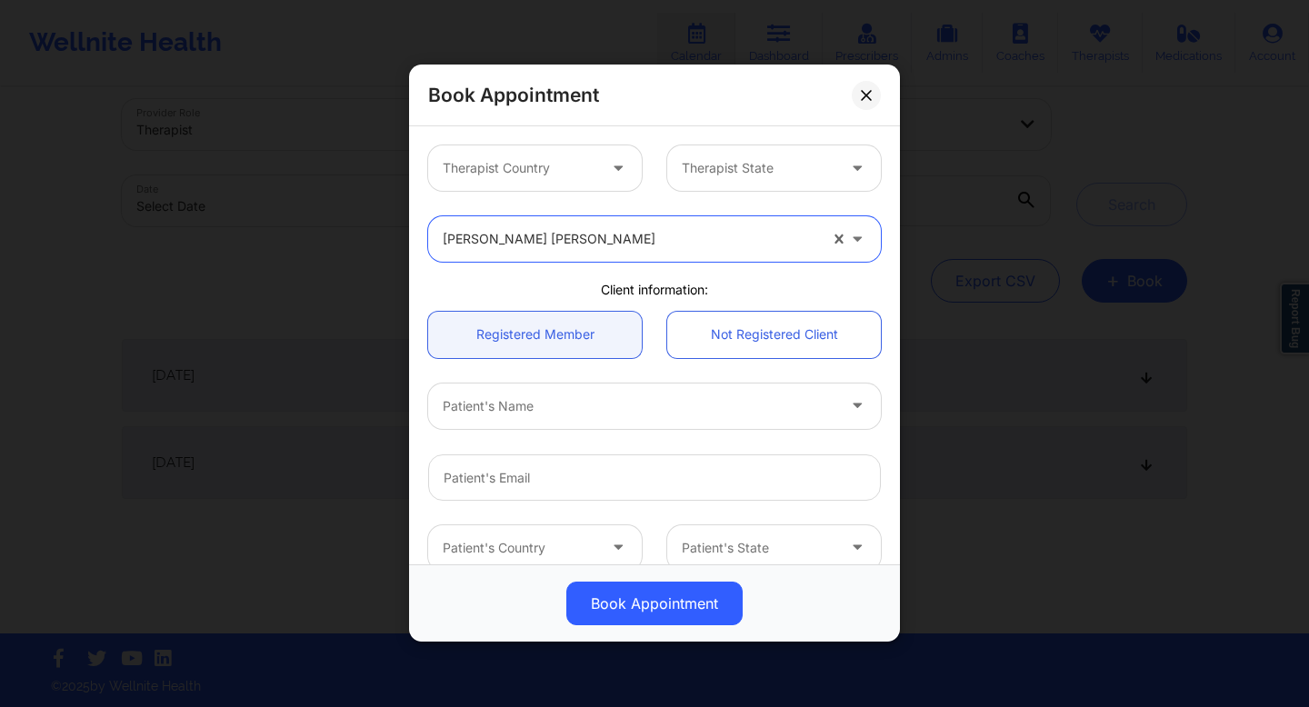
click at [586, 412] on div at bounding box center [639, 407] width 393 height 22
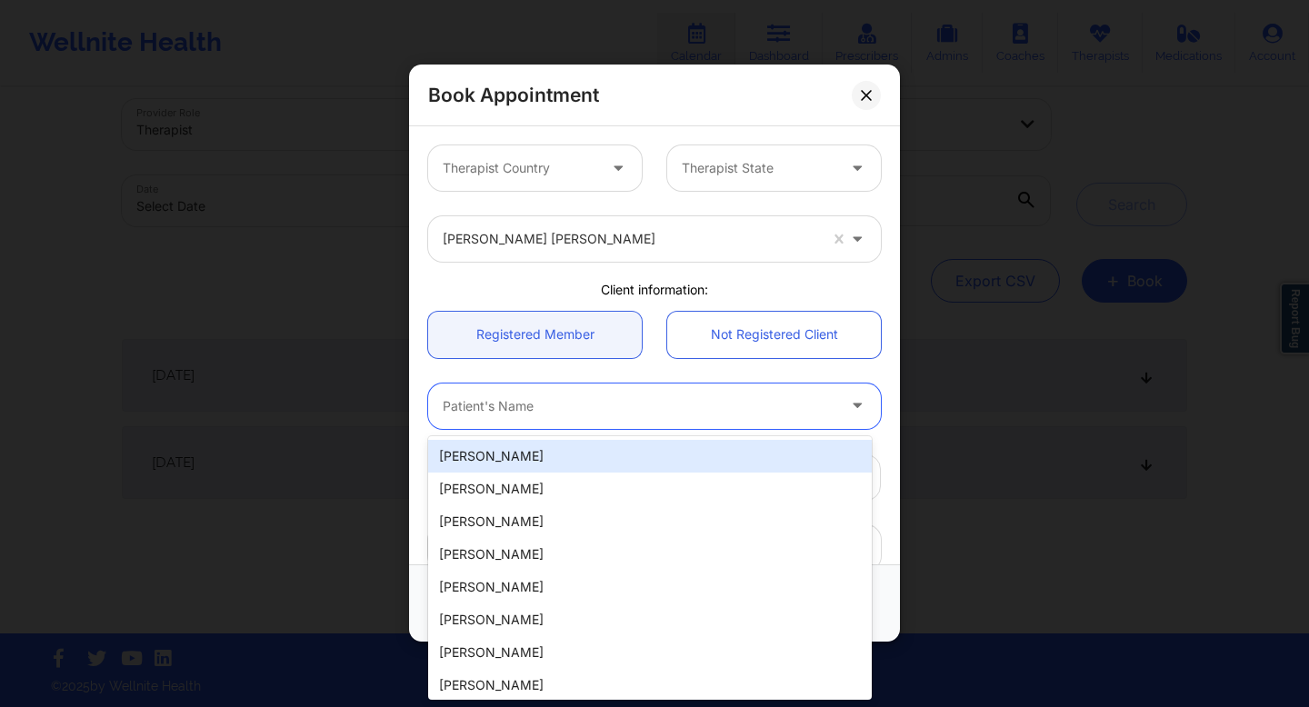
click at [554, 467] on div "[PERSON_NAME]" at bounding box center [650, 456] width 444 height 33
type input "[EMAIL_ADDRESS][DOMAIN_NAME]"
type input "[PHONE_NUMBER]"
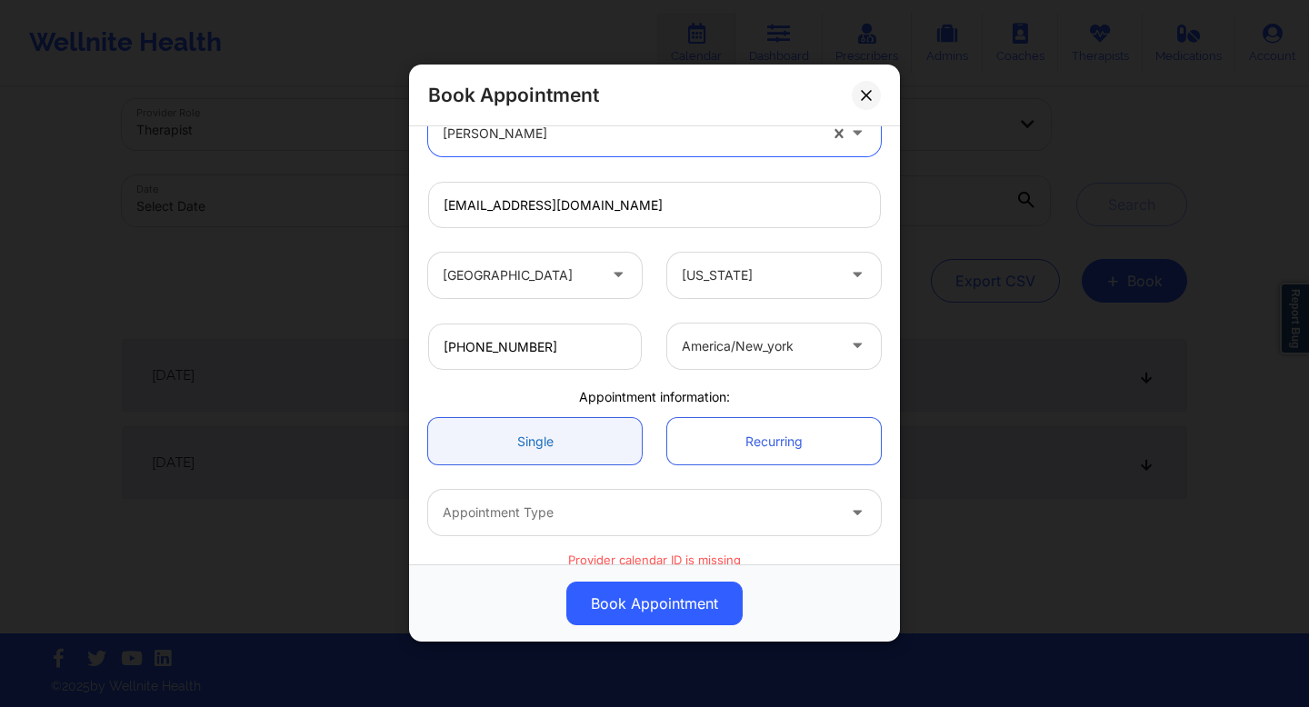
scroll to position [350, 0]
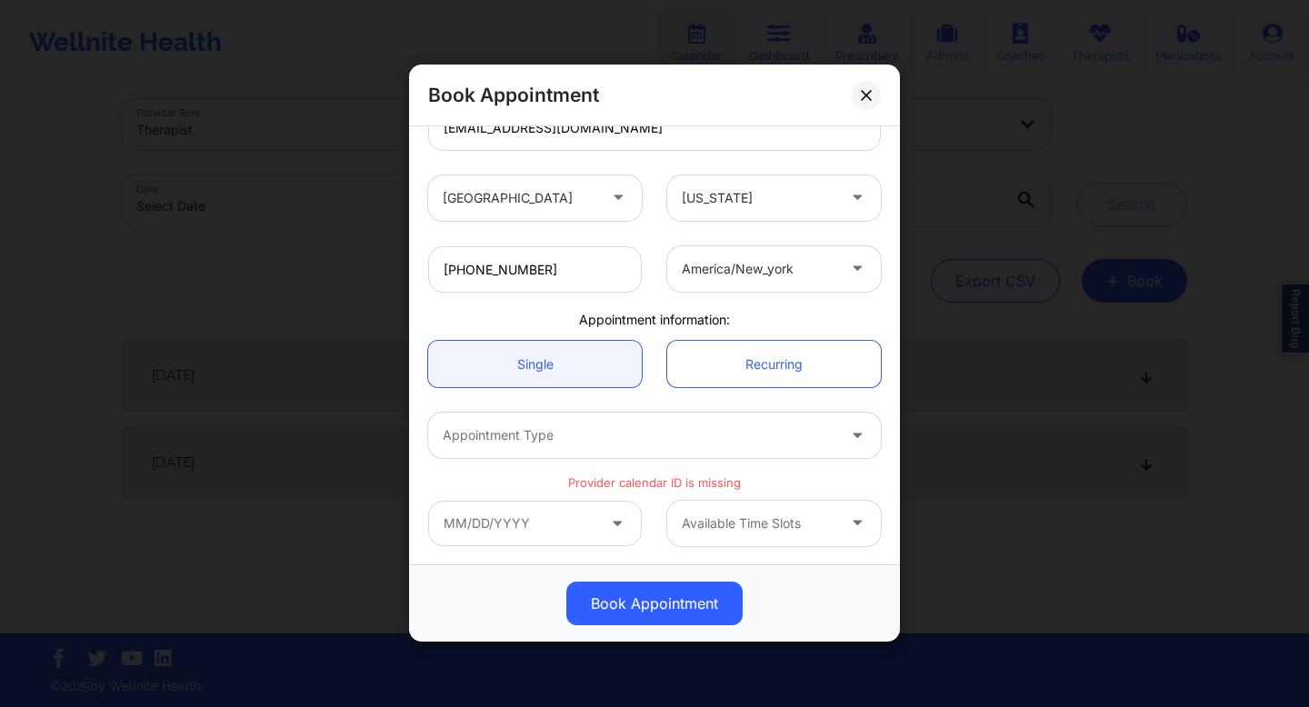
click at [561, 446] on div at bounding box center [639, 437] width 393 height 22
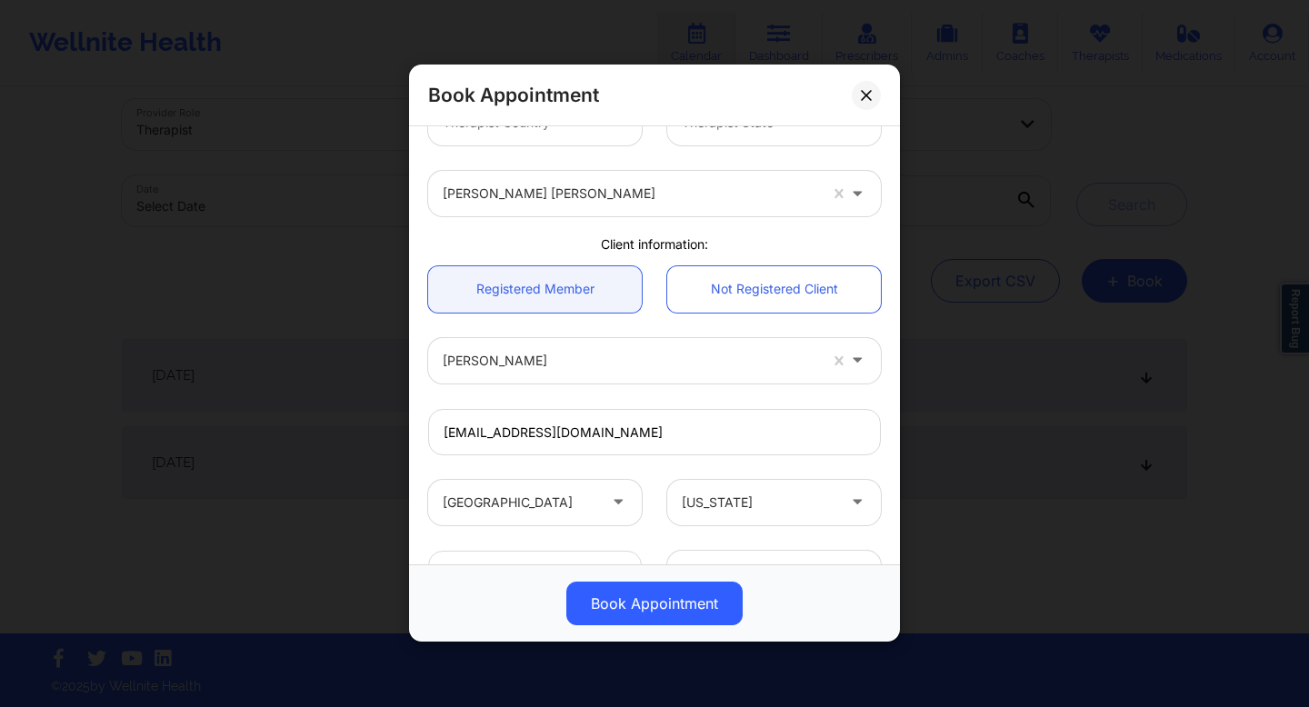
scroll to position [0, 0]
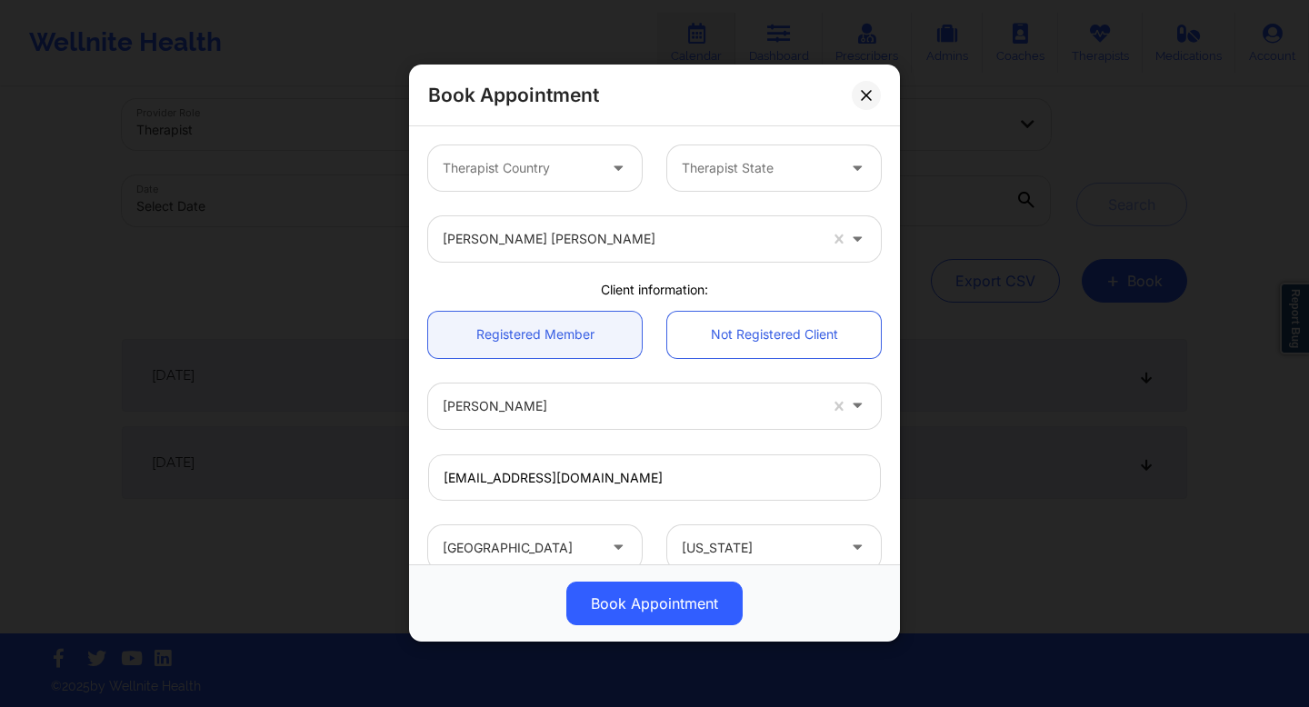
click at [586, 180] on div "Therapist Country" at bounding box center [513, 167] width 170 height 45
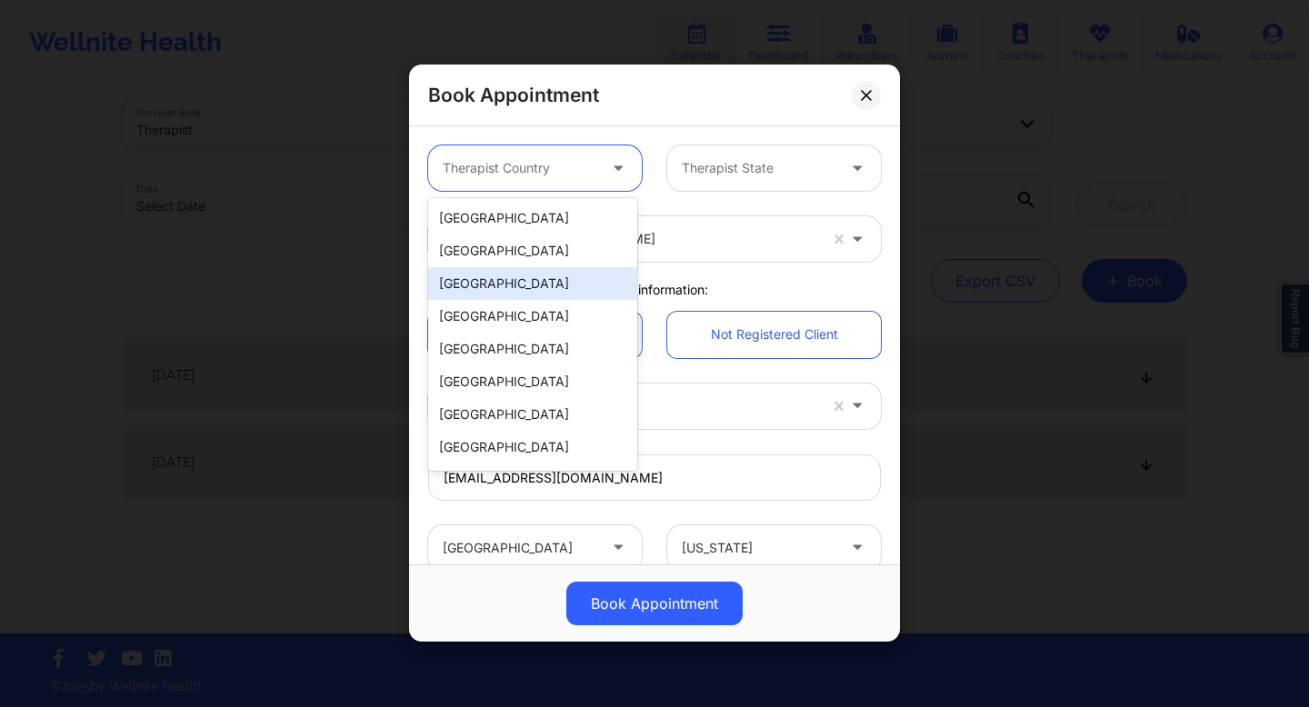
click at [497, 287] on div "[GEOGRAPHIC_DATA]" at bounding box center [532, 283] width 209 height 33
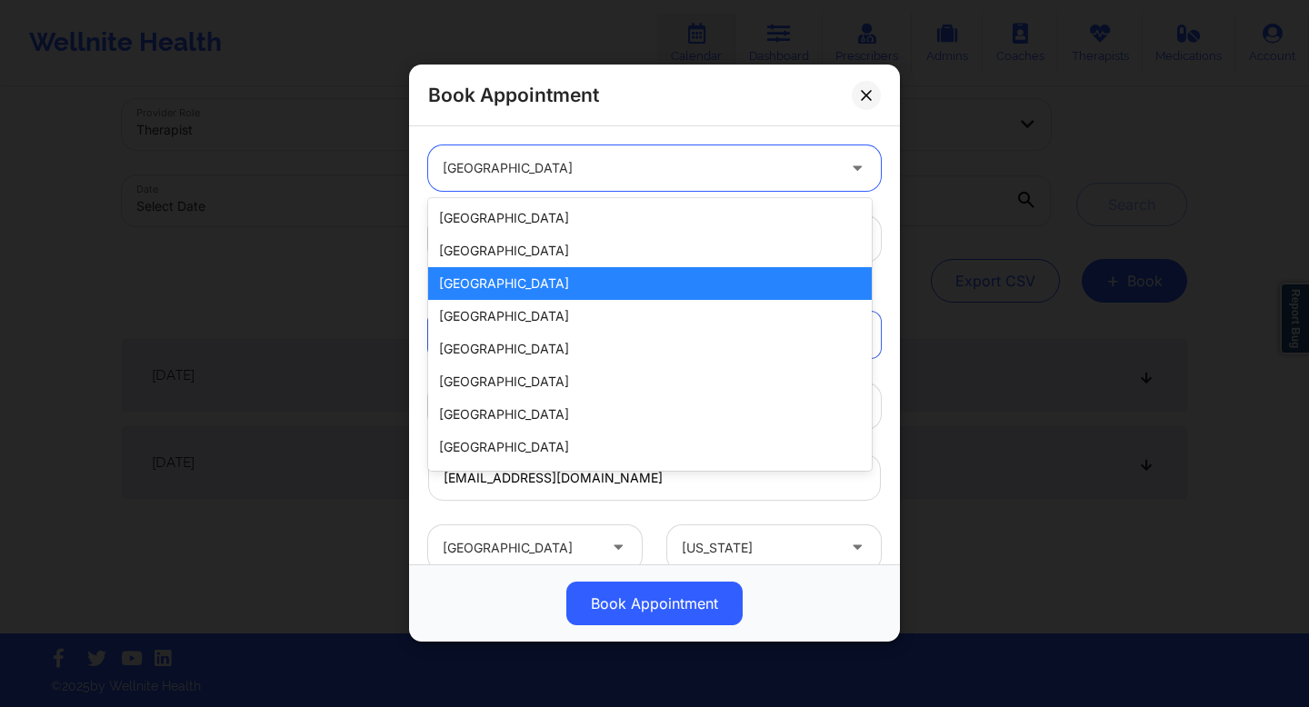
click at [652, 182] on div "[GEOGRAPHIC_DATA]" at bounding box center [639, 167] width 393 height 45
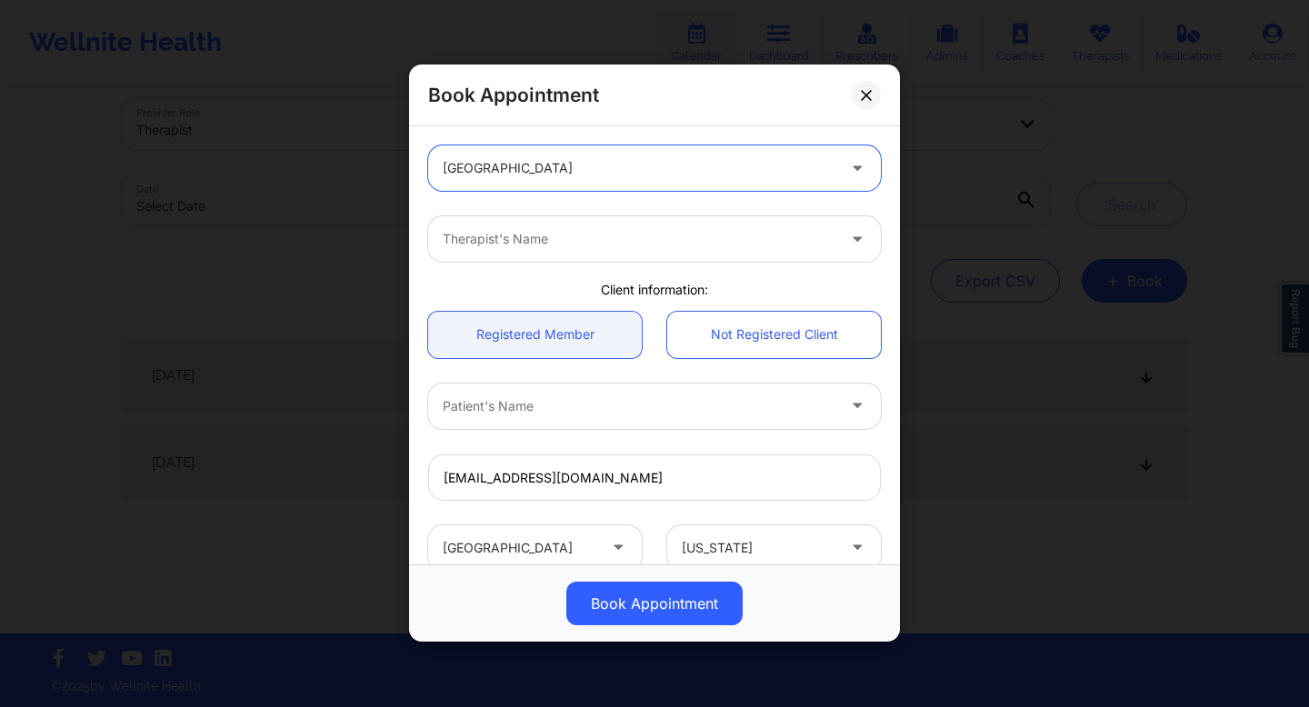
click at [685, 173] on div at bounding box center [639, 169] width 393 height 22
click at [678, 114] on div "Book Appointment" at bounding box center [654, 96] width 491 height 62
click at [659, 167] on div at bounding box center [639, 169] width 393 height 22
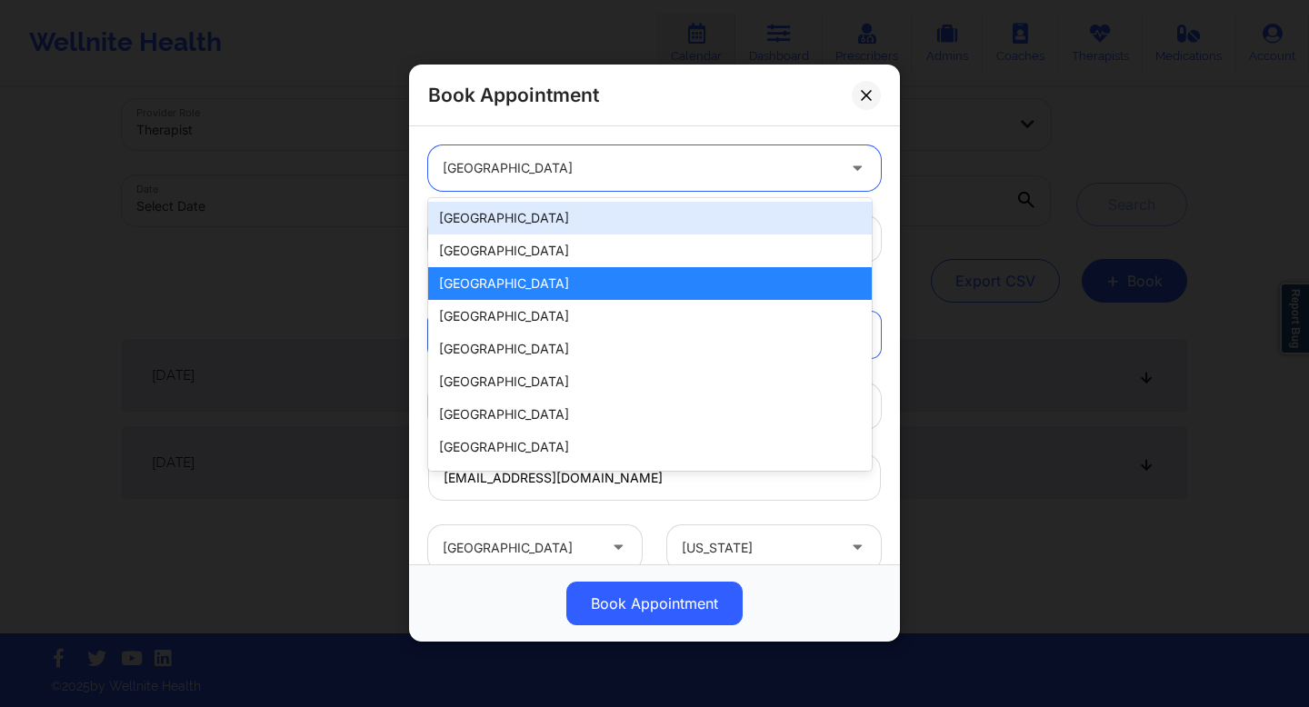
click at [439, 222] on div "[GEOGRAPHIC_DATA]" at bounding box center [650, 218] width 444 height 33
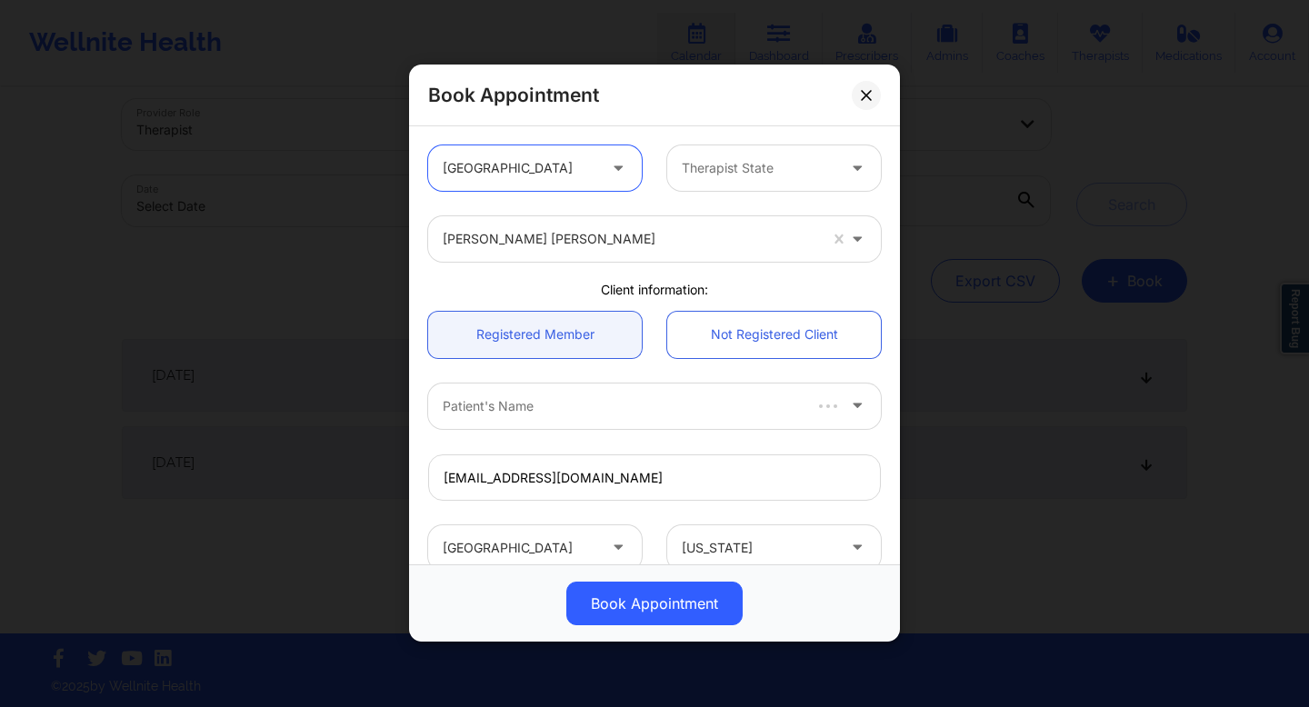
click at [718, 183] on div "Therapist State" at bounding box center [752, 167] width 170 height 45
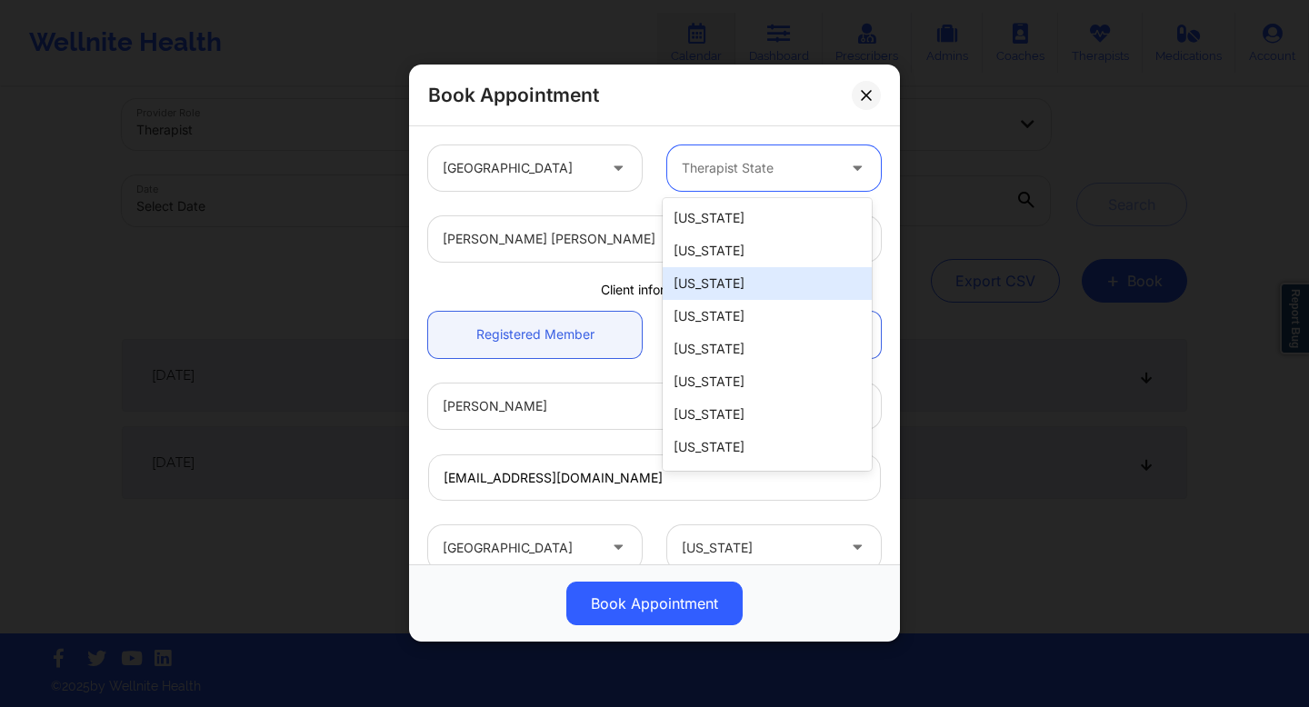
click at [708, 276] on div "[US_STATE]" at bounding box center [767, 283] width 209 height 33
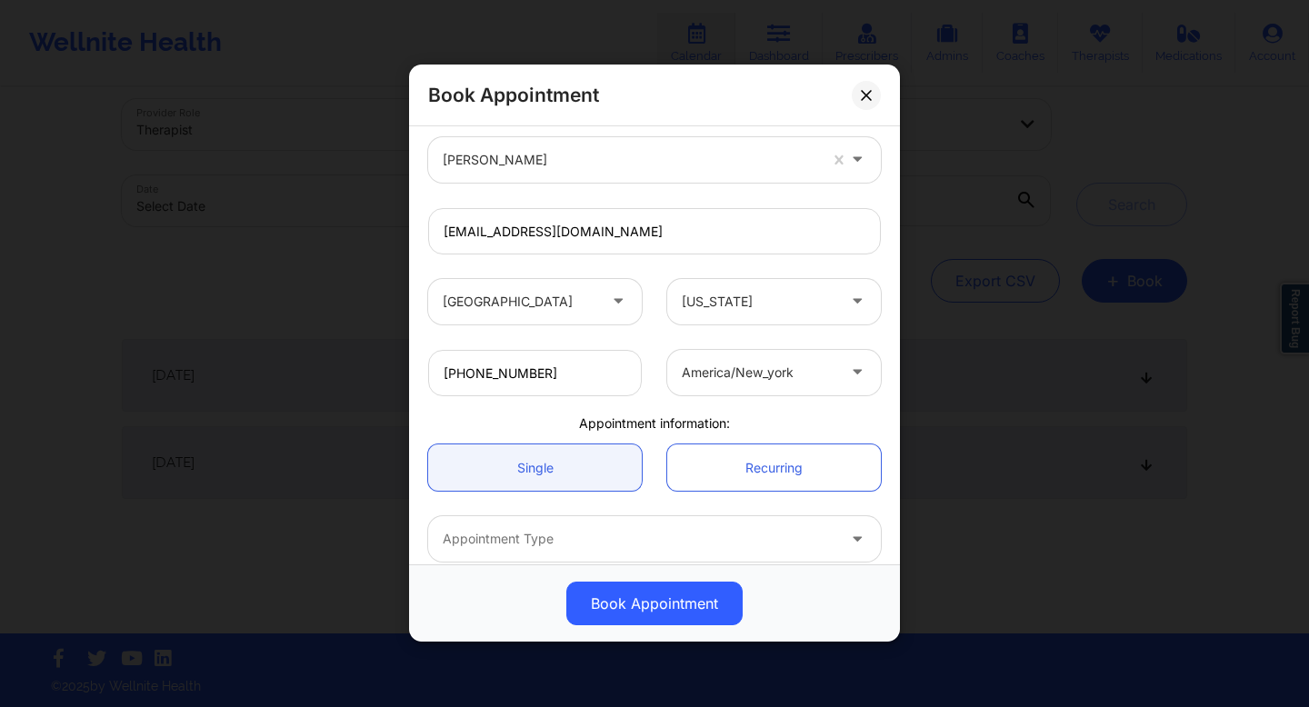
scroll to position [350, 0]
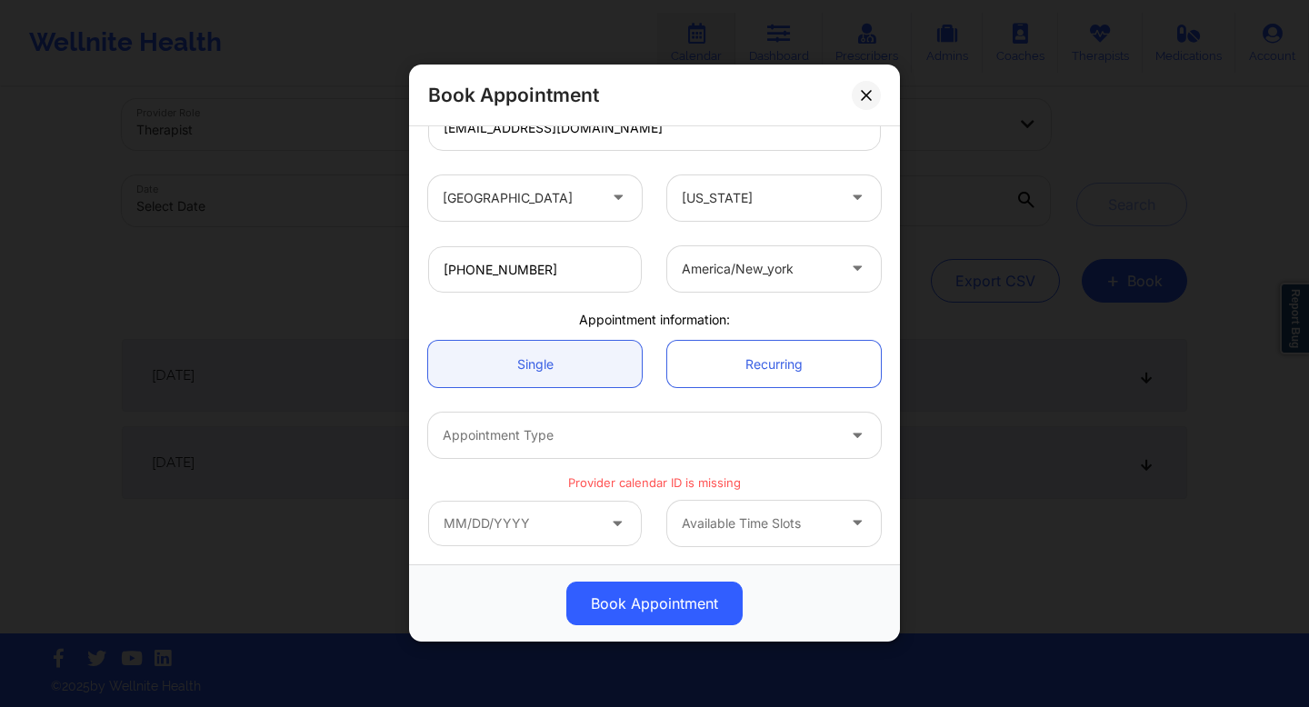
click at [613, 443] on div at bounding box center [639, 437] width 393 height 22
click at [717, 374] on link "Recurring" at bounding box center [774, 364] width 214 height 46
click at [596, 375] on link "Single" at bounding box center [535, 364] width 214 height 46
click at [592, 438] on div at bounding box center [639, 437] width 393 height 22
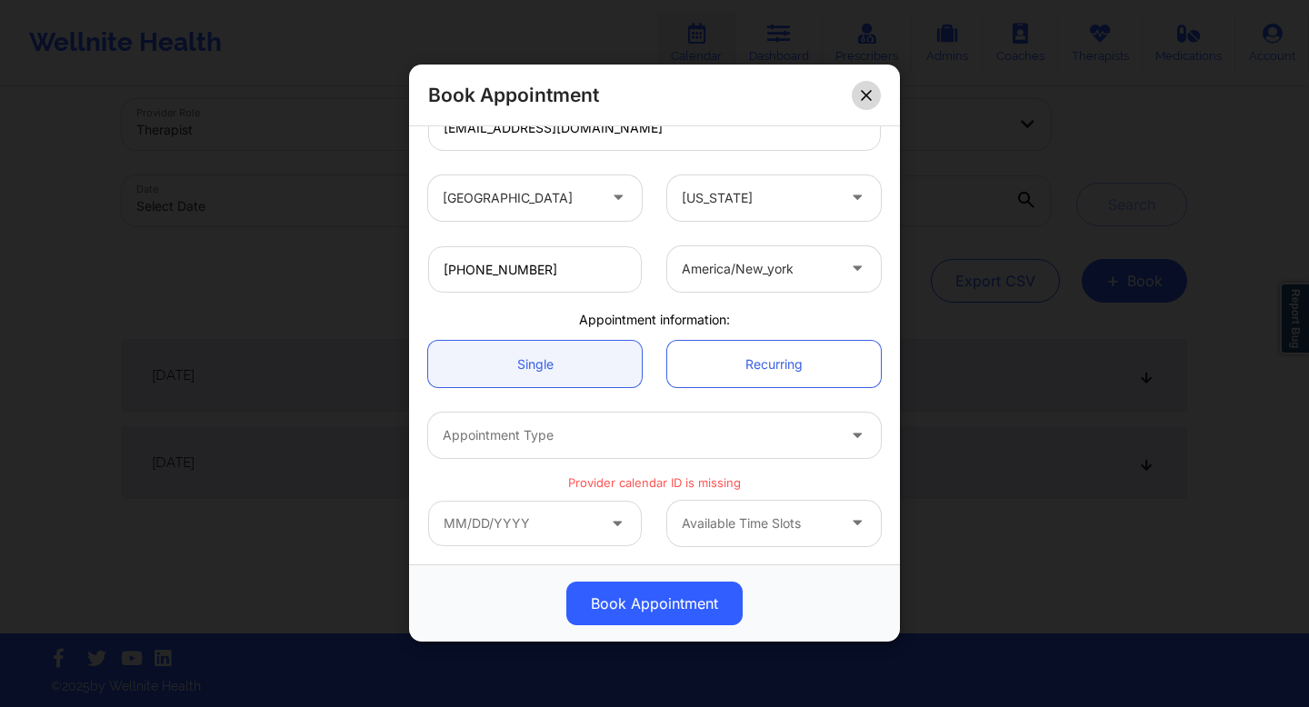
click at [870, 99] on icon at bounding box center [866, 95] width 10 height 10
